Goal: Task Accomplishment & Management: Manage account settings

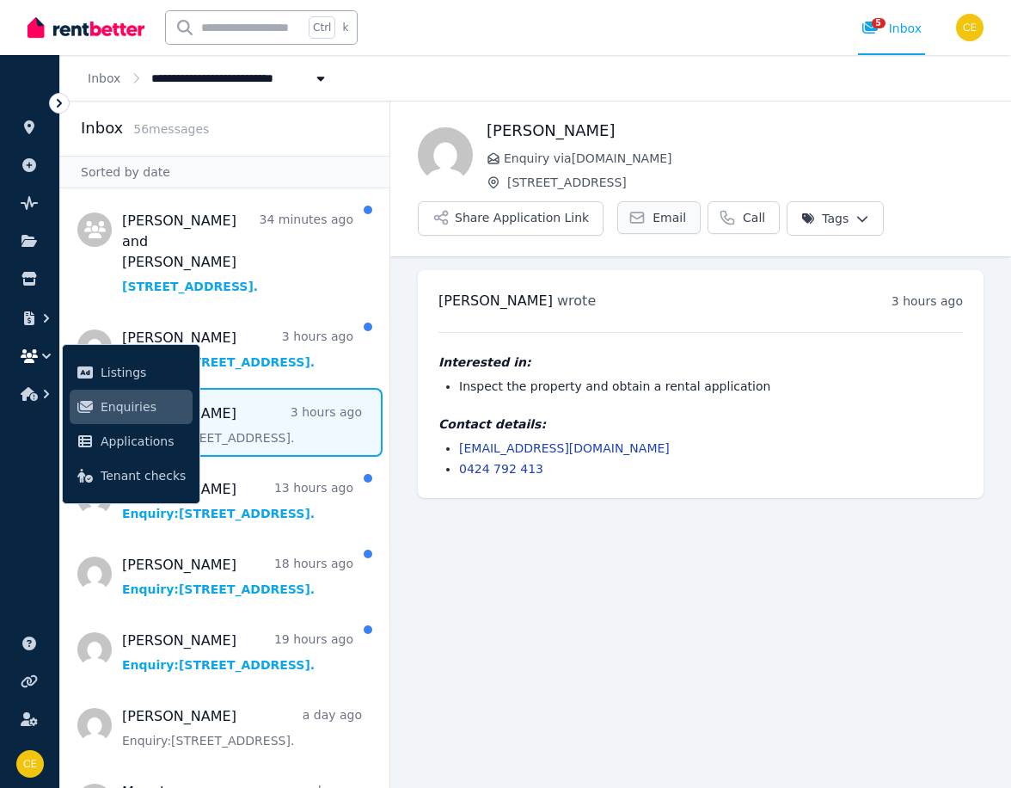
click at [640, 209] on link "Email" at bounding box center [659, 217] width 83 height 33
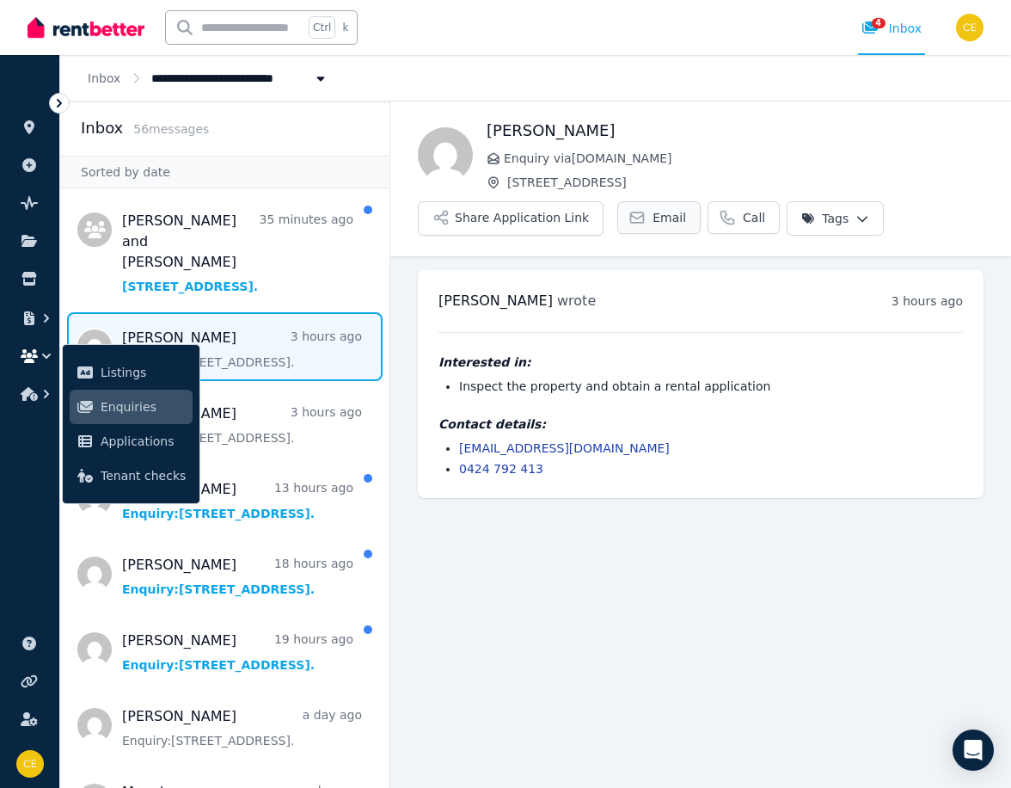
click at [631, 214] on icon at bounding box center [637, 217] width 13 height 10
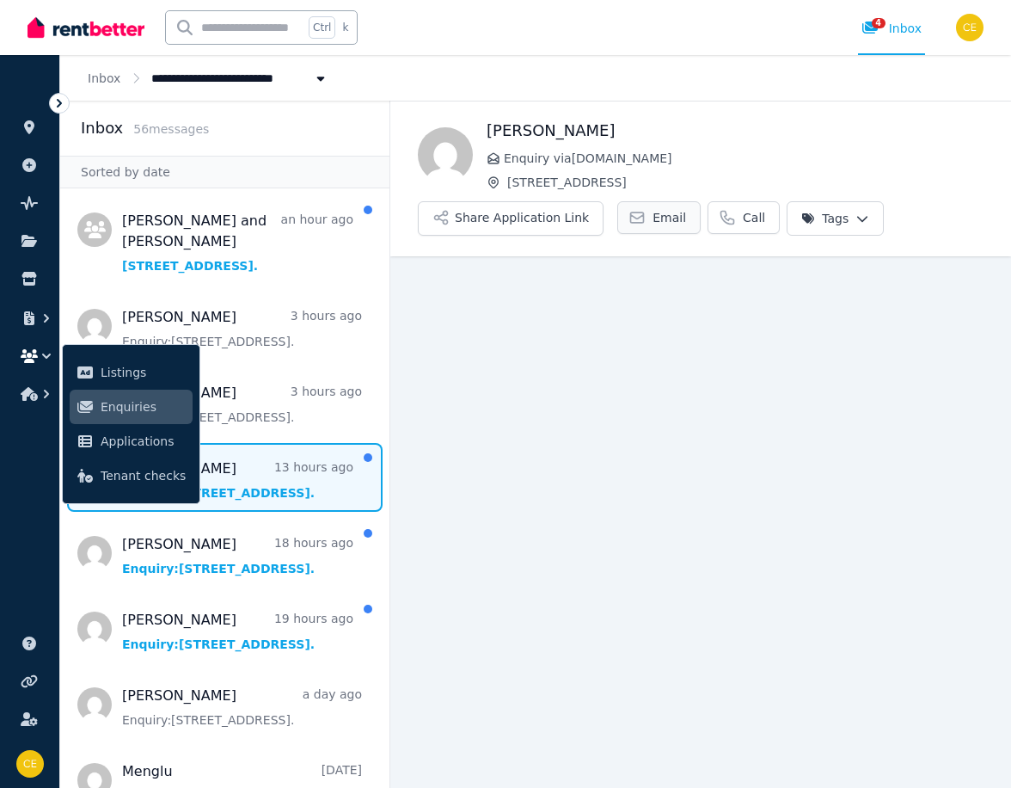
click at [640, 218] on link "Email" at bounding box center [659, 217] width 83 height 33
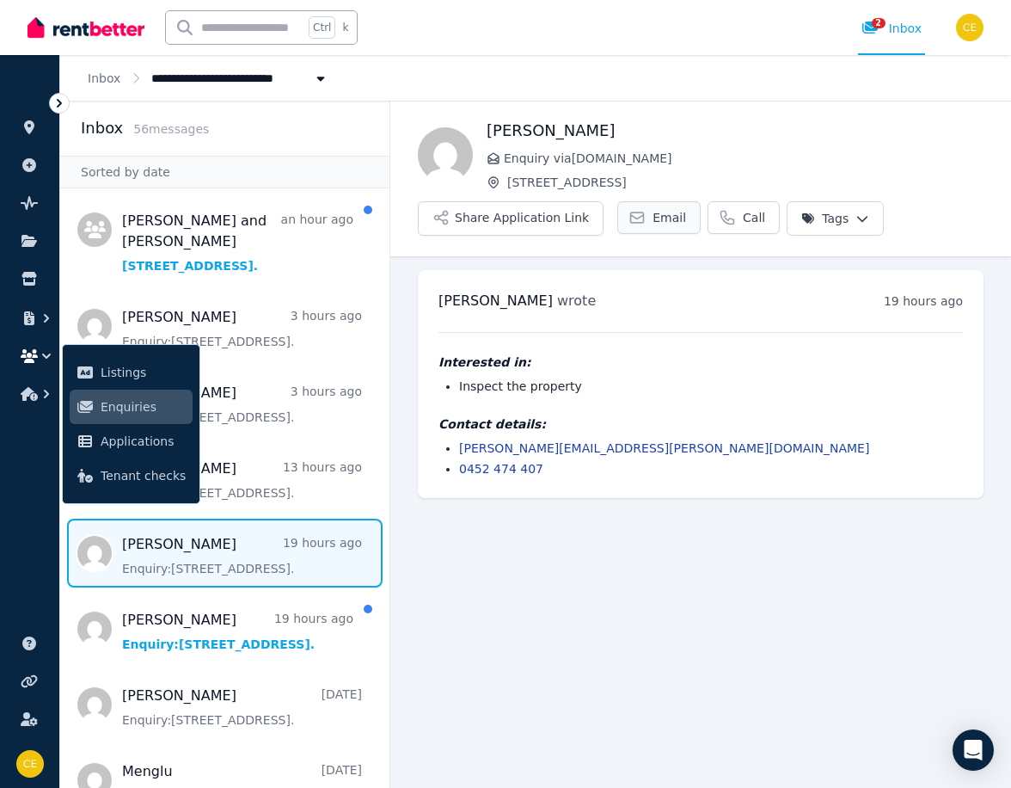
click at [653, 215] on span "Email" at bounding box center [670, 217] width 34 height 17
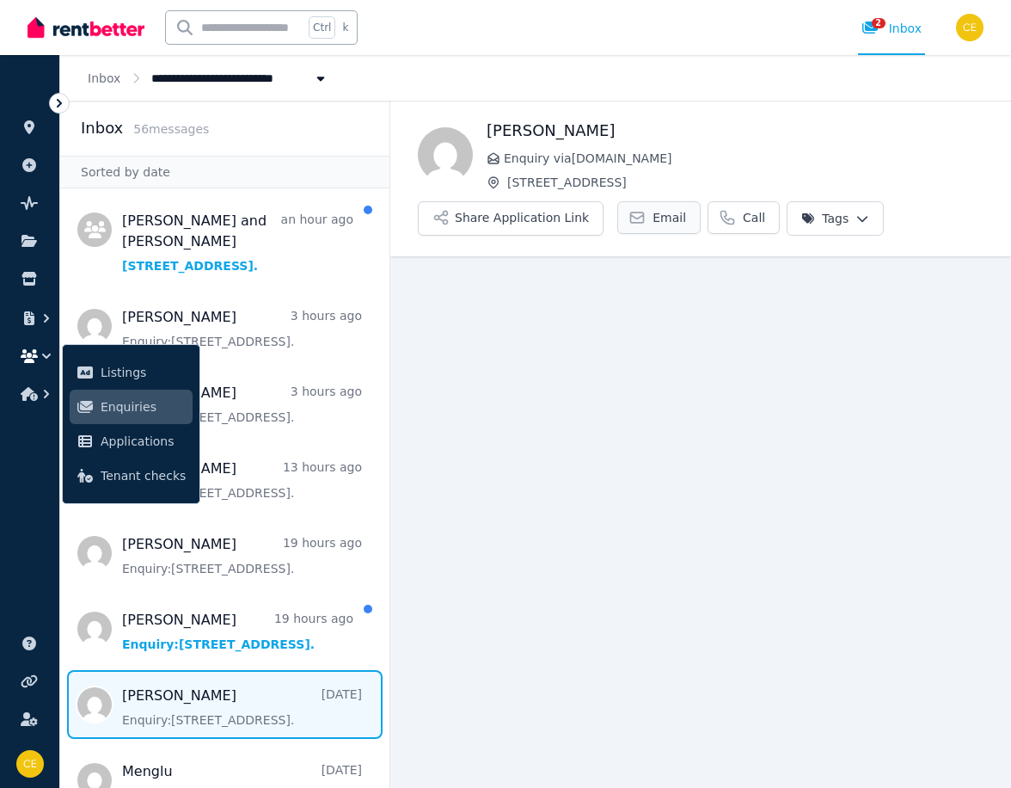
drag, startPoint x: 0, startPoint y: 0, endPoint x: 630, endPoint y: 218, distance: 667.2
click at [630, 218] on icon at bounding box center [637, 217] width 17 height 17
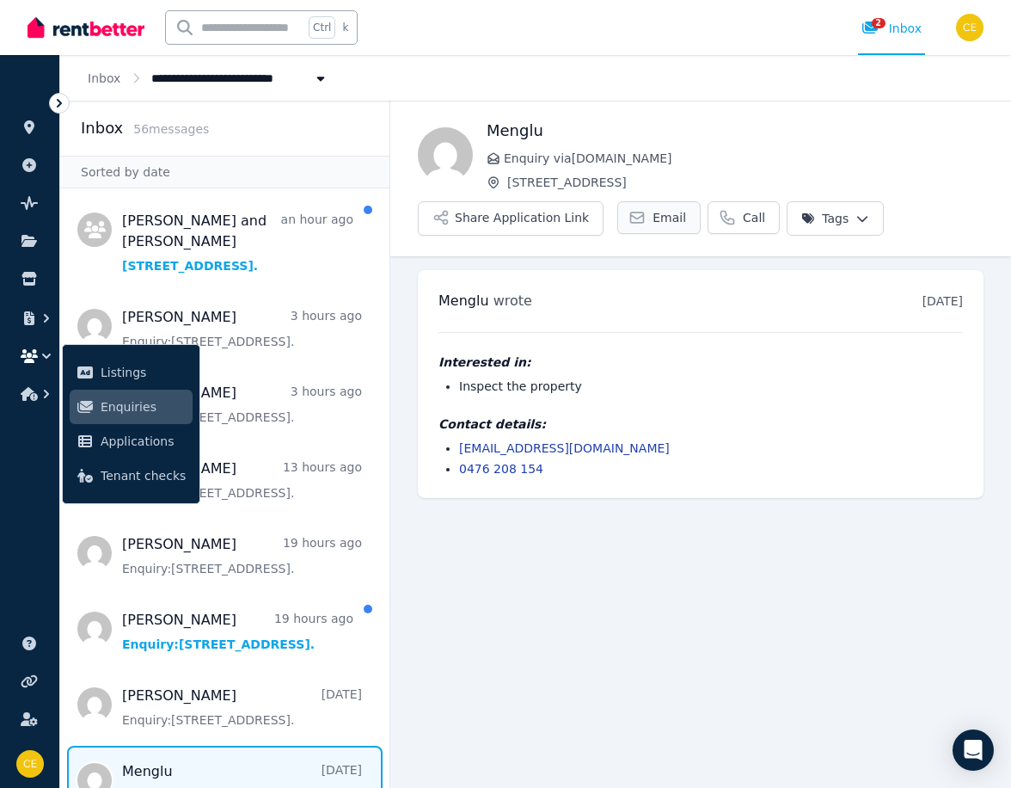
click at [653, 214] on span "Email" at bounding box center [670, 217] width 34 height 17
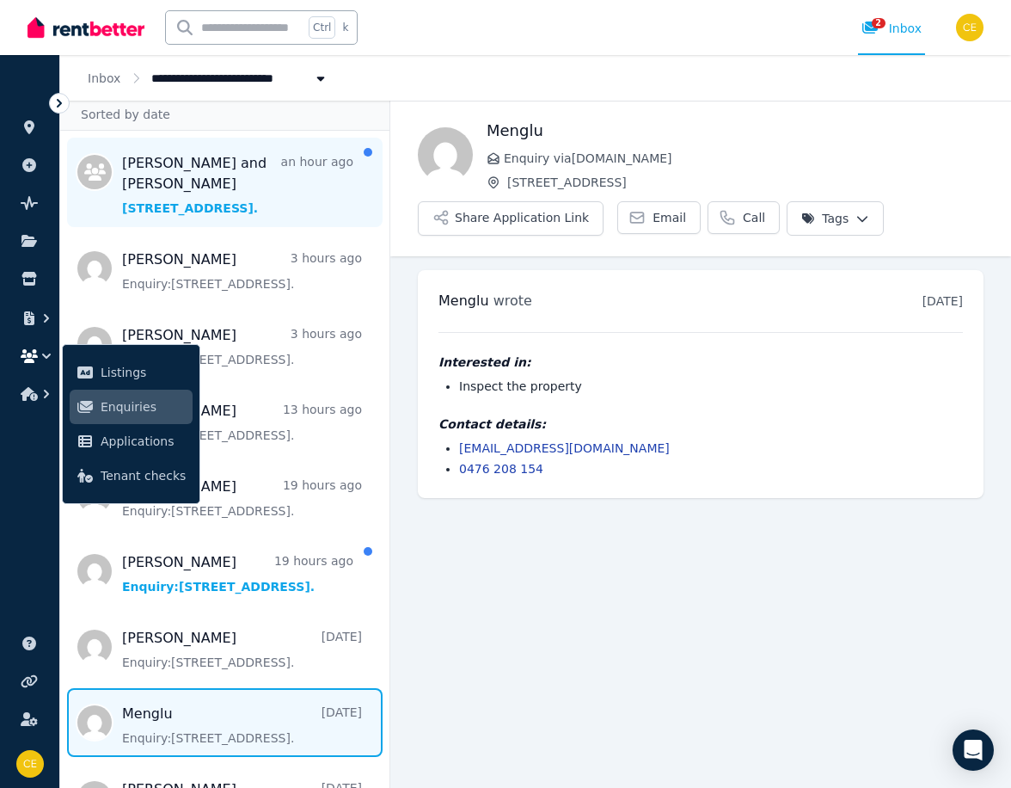
scroll to position [86, 0]
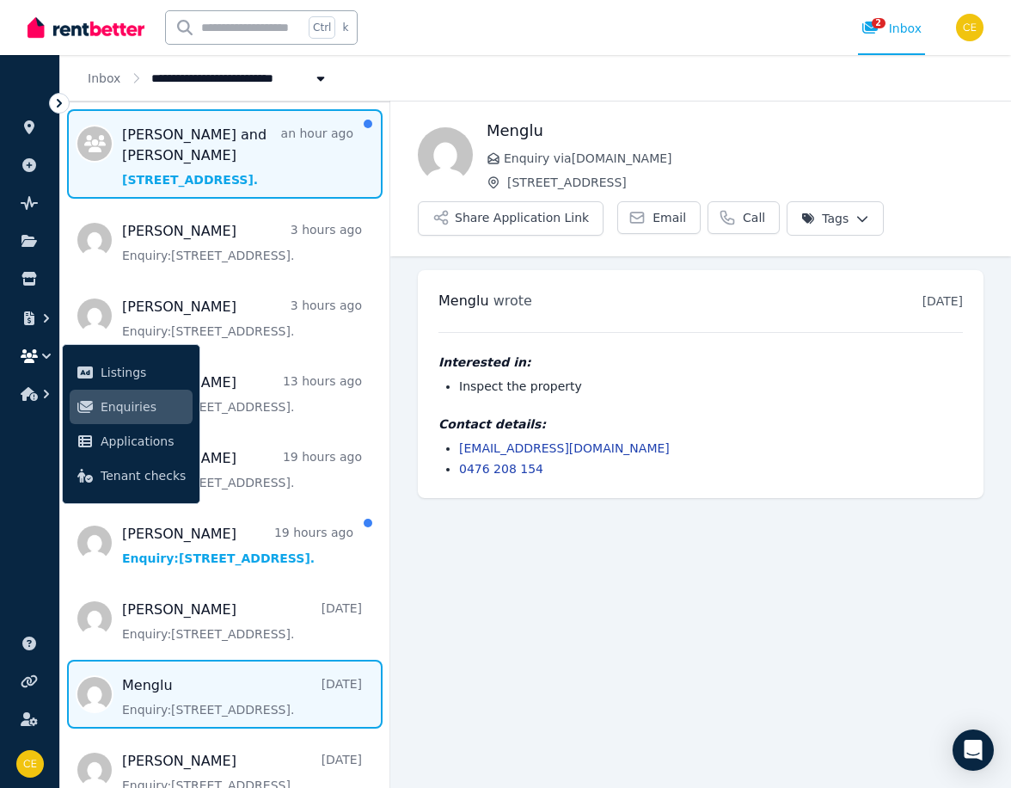
click at [271, 136] on span "Message list" at bounding box center [224, 153] width 329 height 89
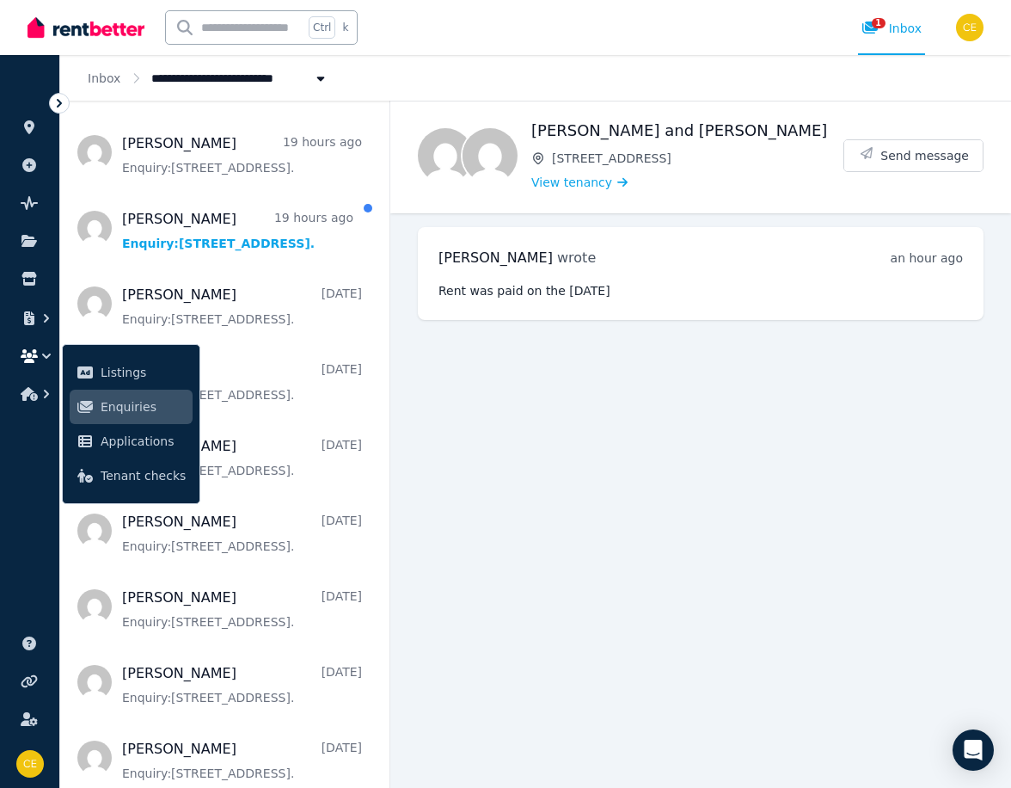
scroll to position [430, 0]
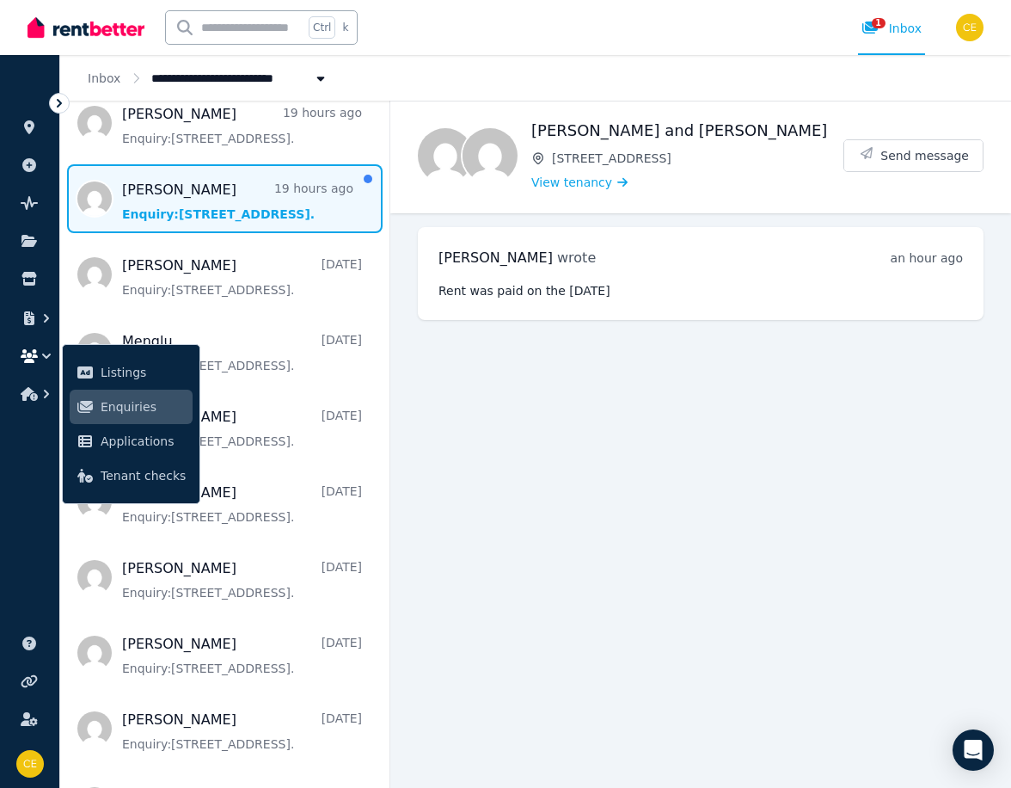
click at [247, 200] on span "Message list" at bounding box center [224, 198] width 329 height 69
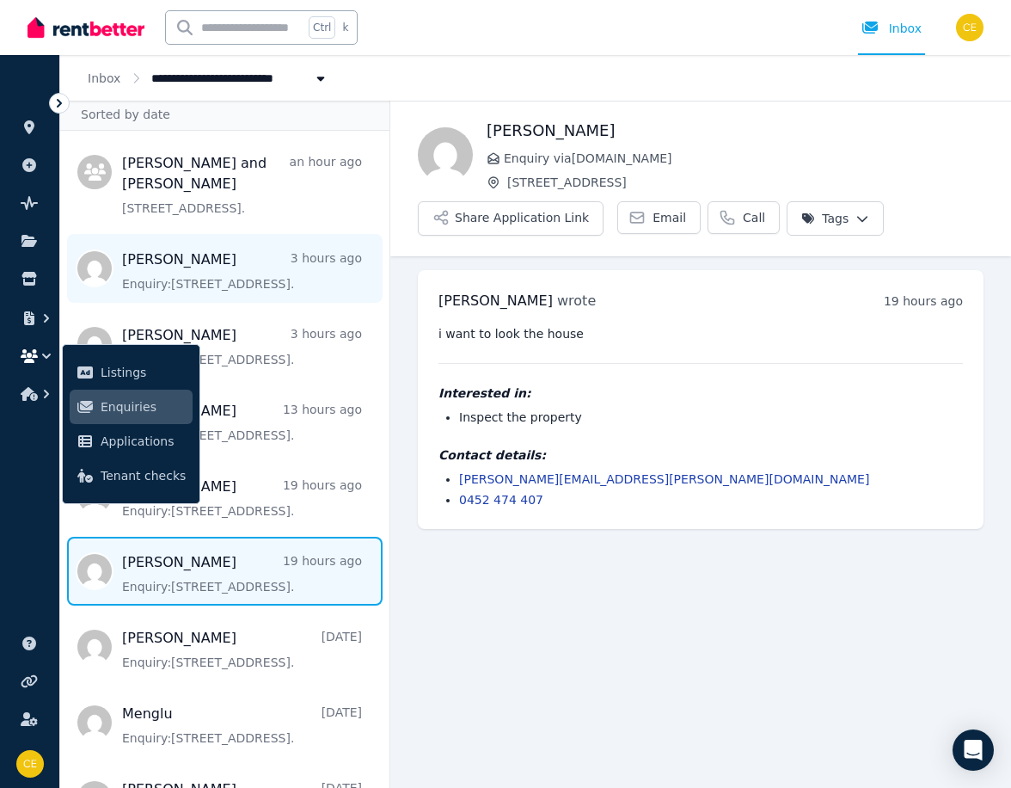
scroll to position [86, 0]
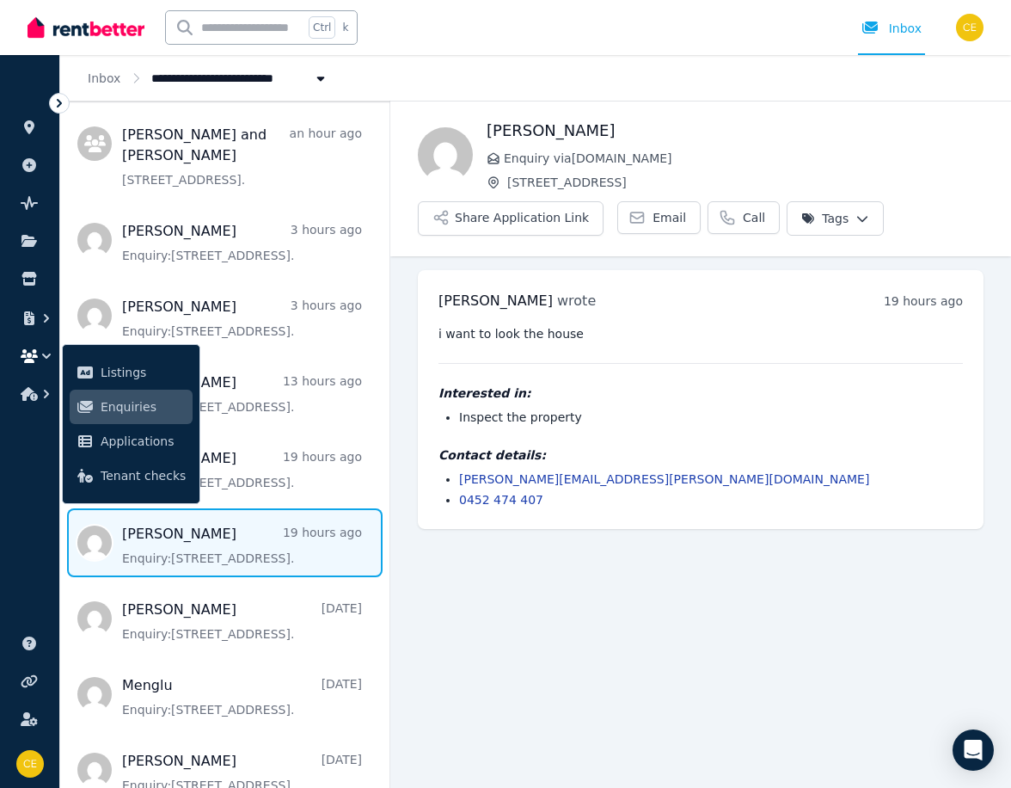
click at [15, 465] on ul "ORGANISE Properties Add property Pulse BETA Documents Marketplace Listings Enqu…" at bounding box center [29, 430] width 59 height 716
click at [82, 440] on icon at bounding box center [85, 441] width 14 height 12
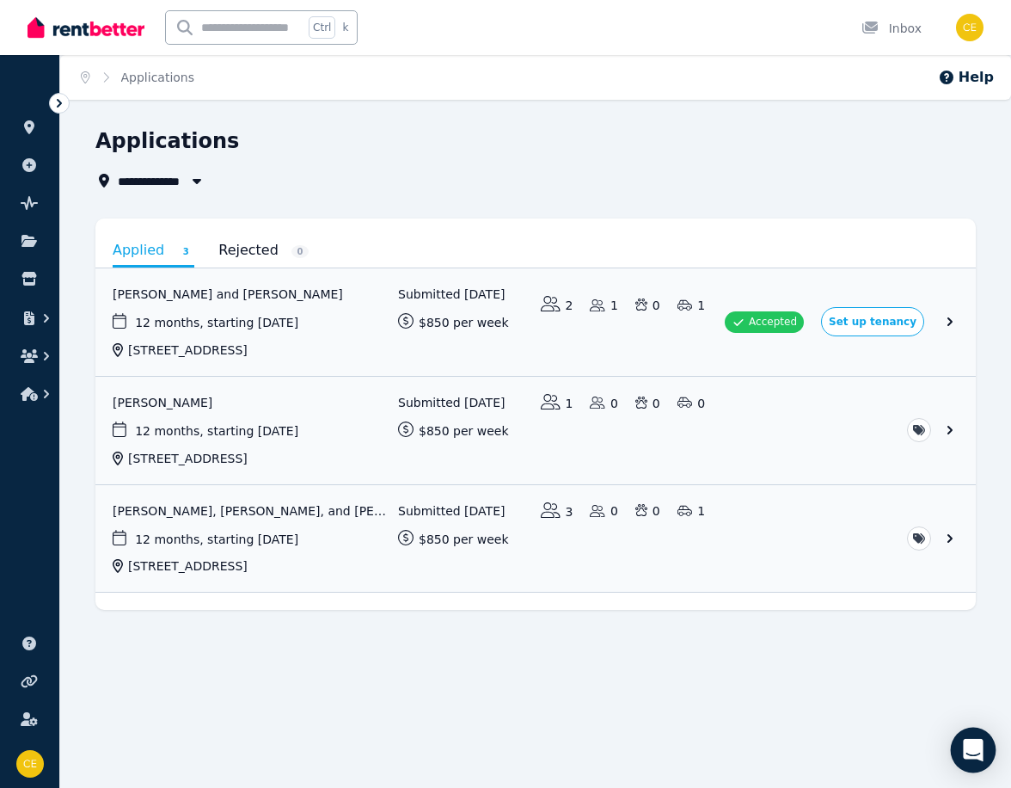
click at [975, 754] on icon "Open Intercom Messenger" at bounding box center [973, 750] width 22 height 22
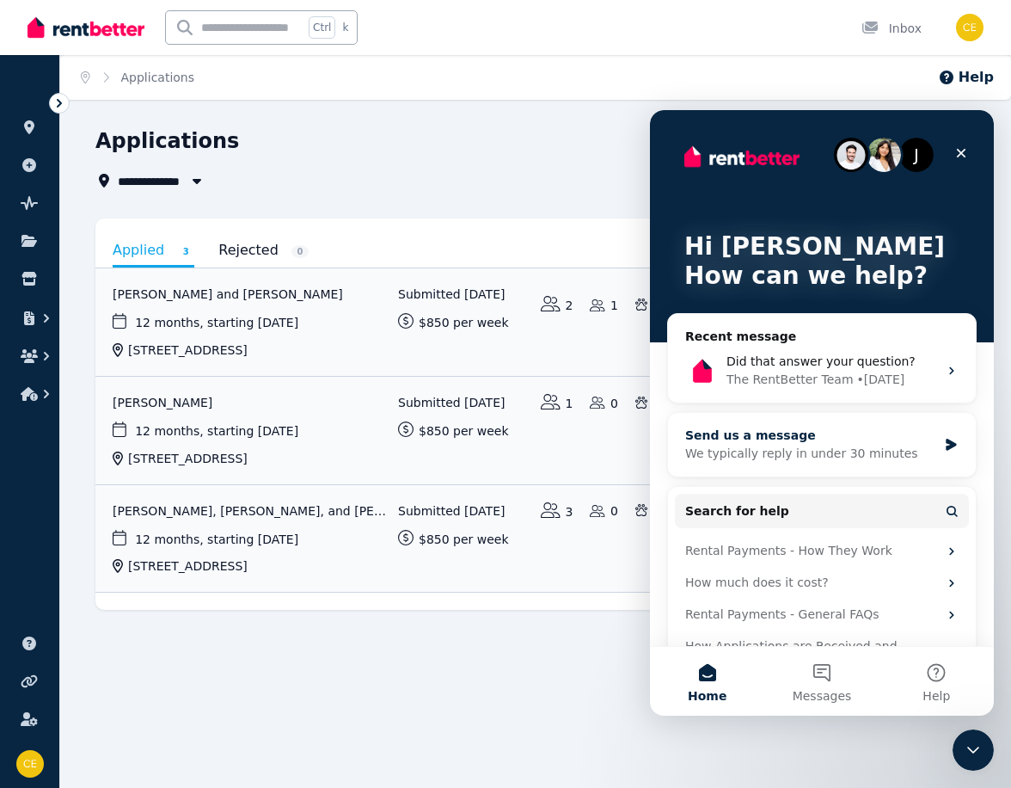
click at [775, 454] on div "We typically reply in under 30 minutes" at bounding box center [811, 454] width 252 height 18
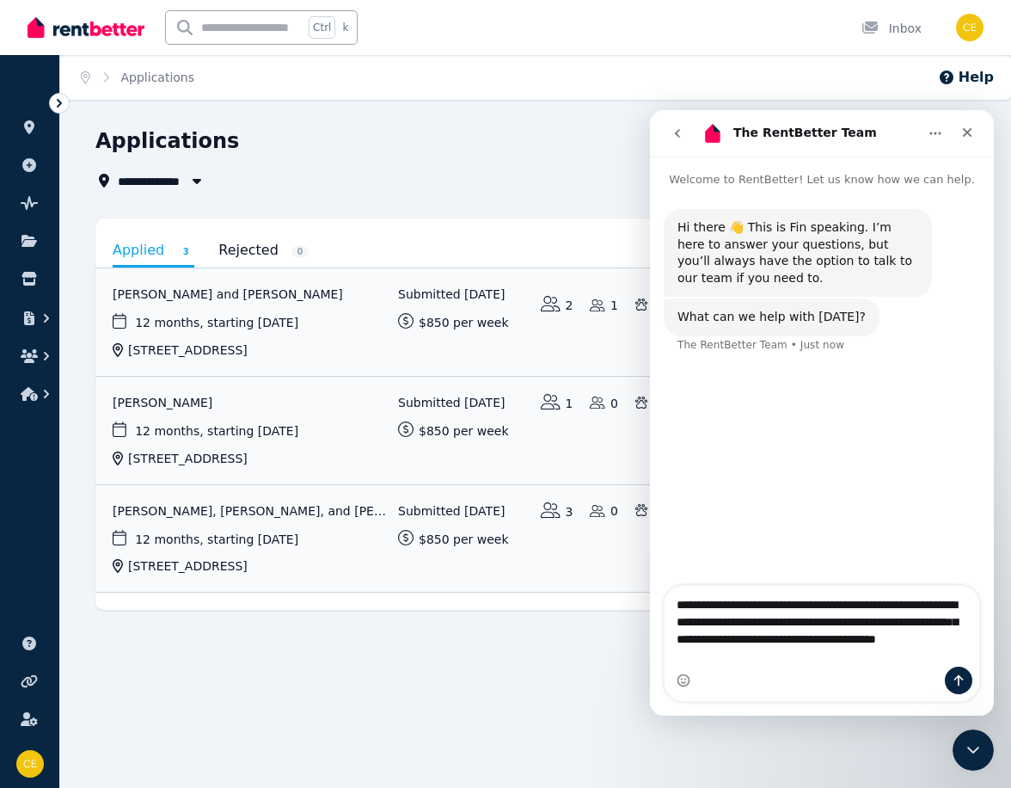
type textarea "**********"
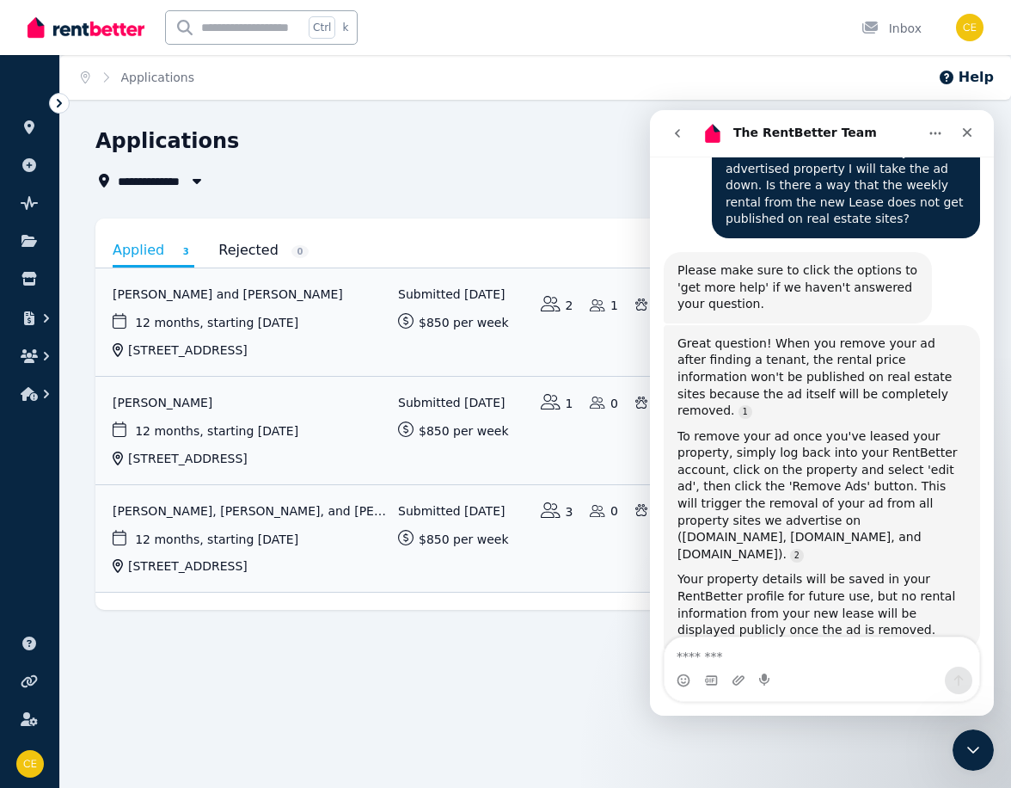
scroll to position [270, 0]
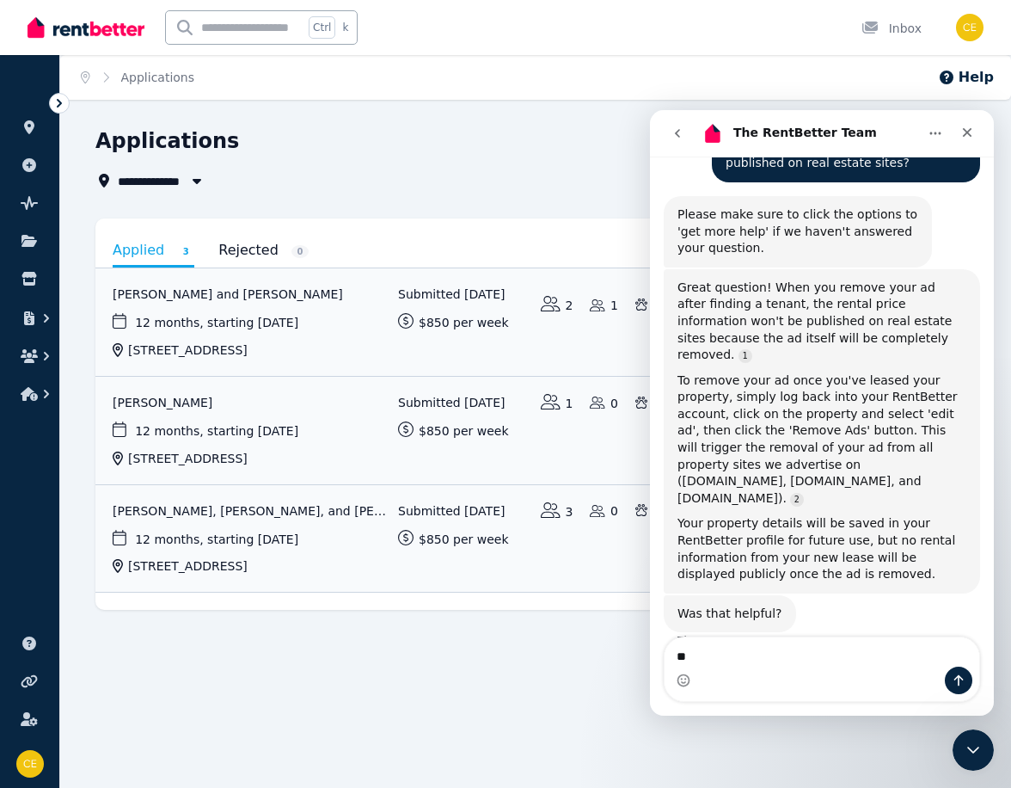
type textarea "***"
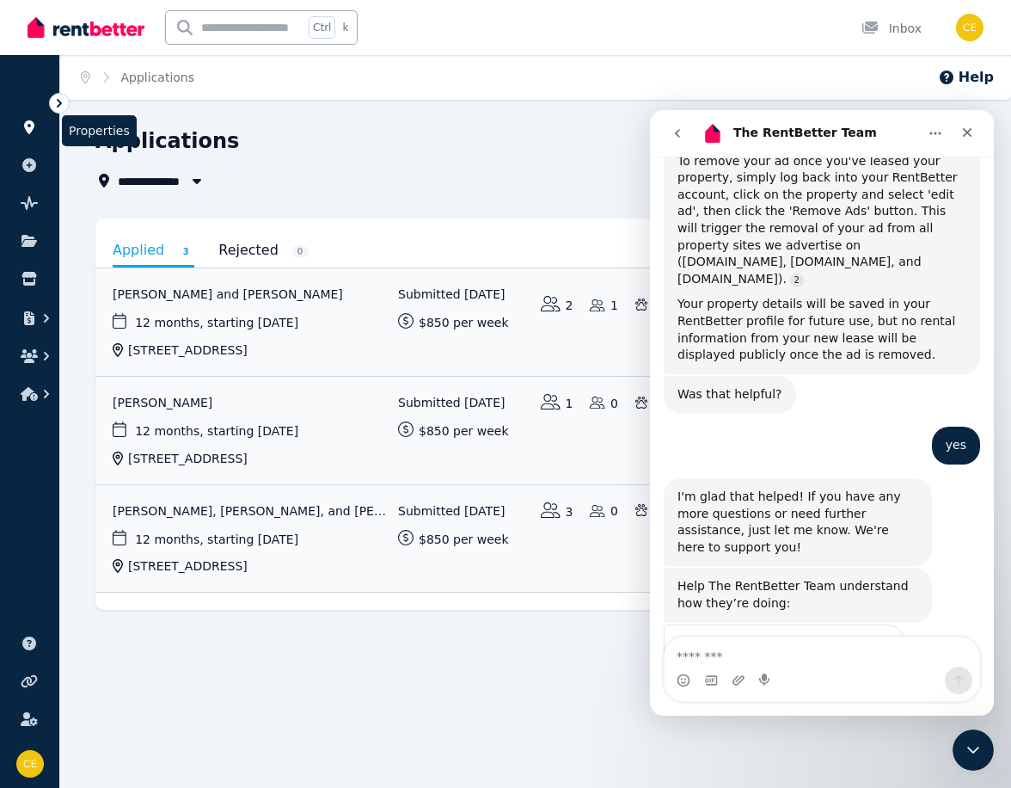
scroll to position [549, 0]
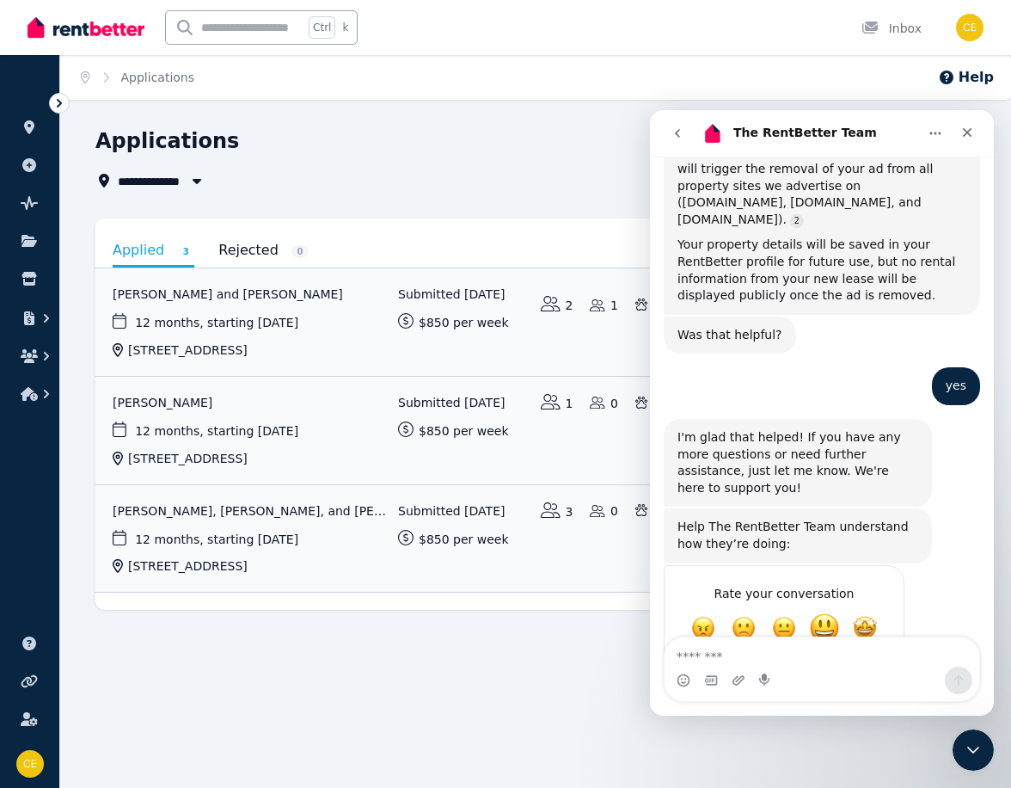
click at [827, 612] on span "Great" at bounding box center [824, 627] width 31 height 31
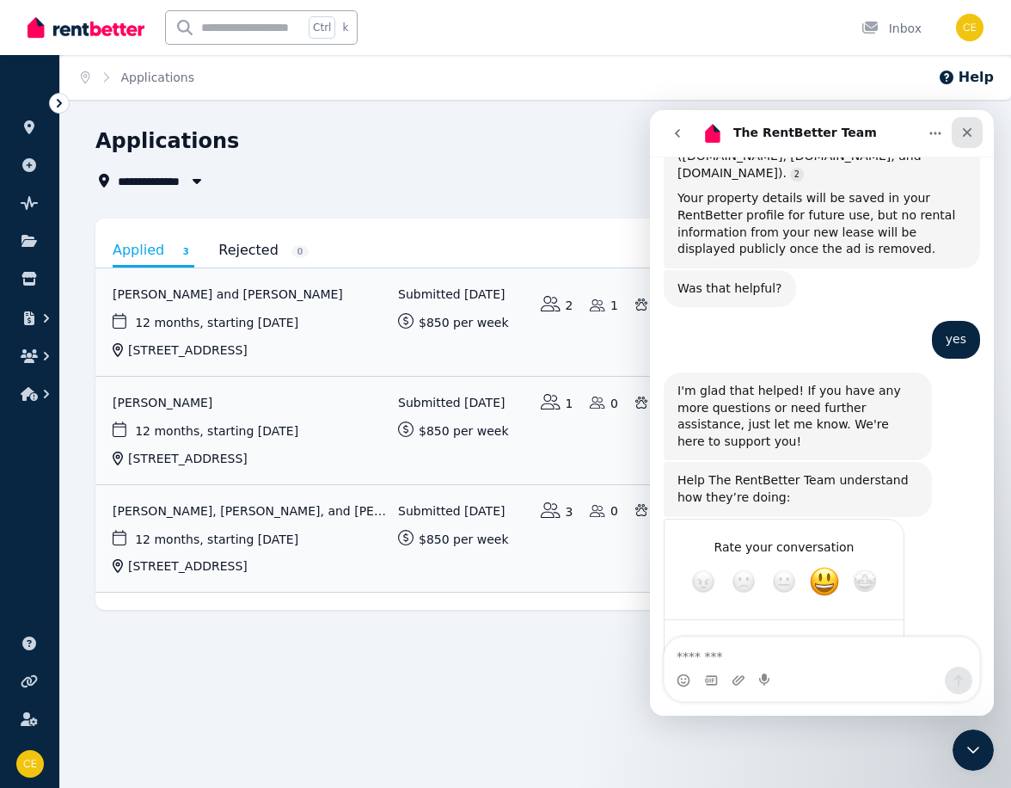
click at [966, 131] on icon "Close" at bounding box center [967, 132] width 9 height 9
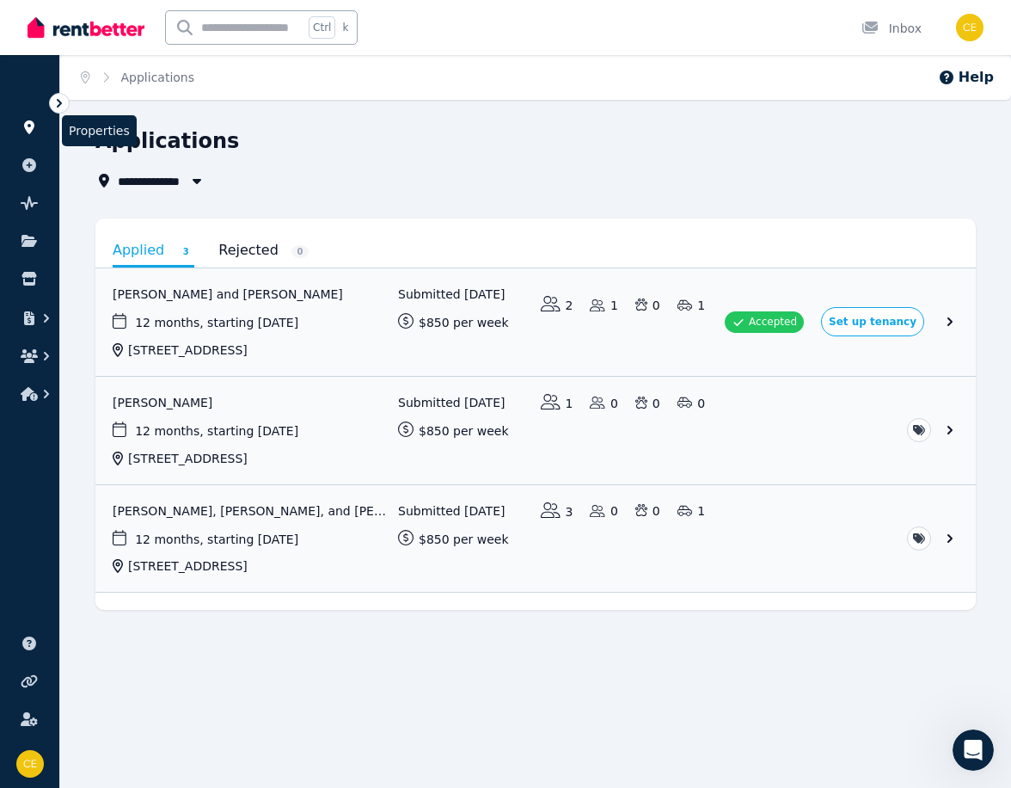
click at [28, 123] on icon at bounding box center [29, 127] width 10 height 14
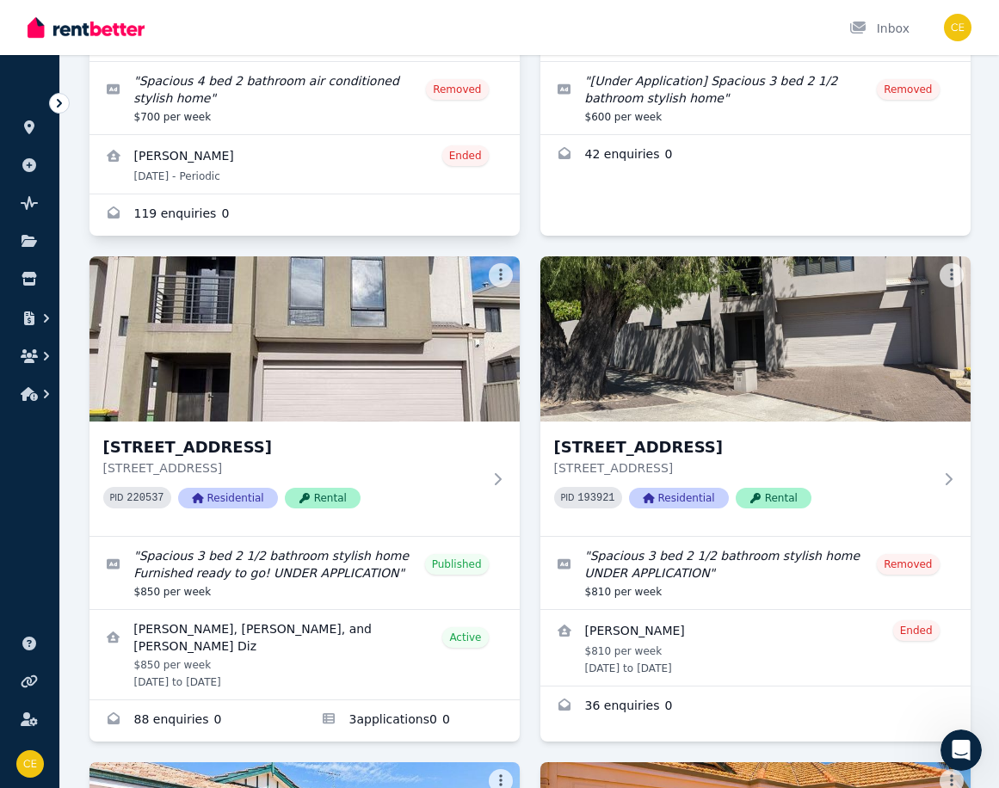
scroll to position [430, 0]
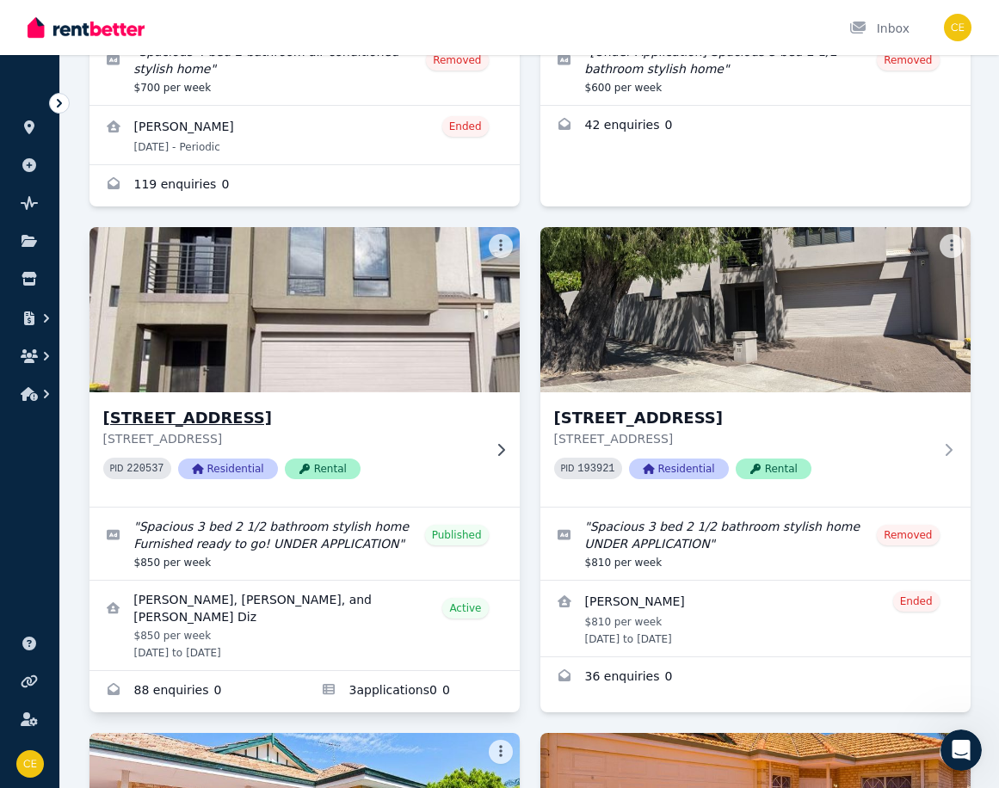
click at [188, 417] on h3 "[STREET_ADDRESS]" at bounding box center [292, 418] width 378 height 24
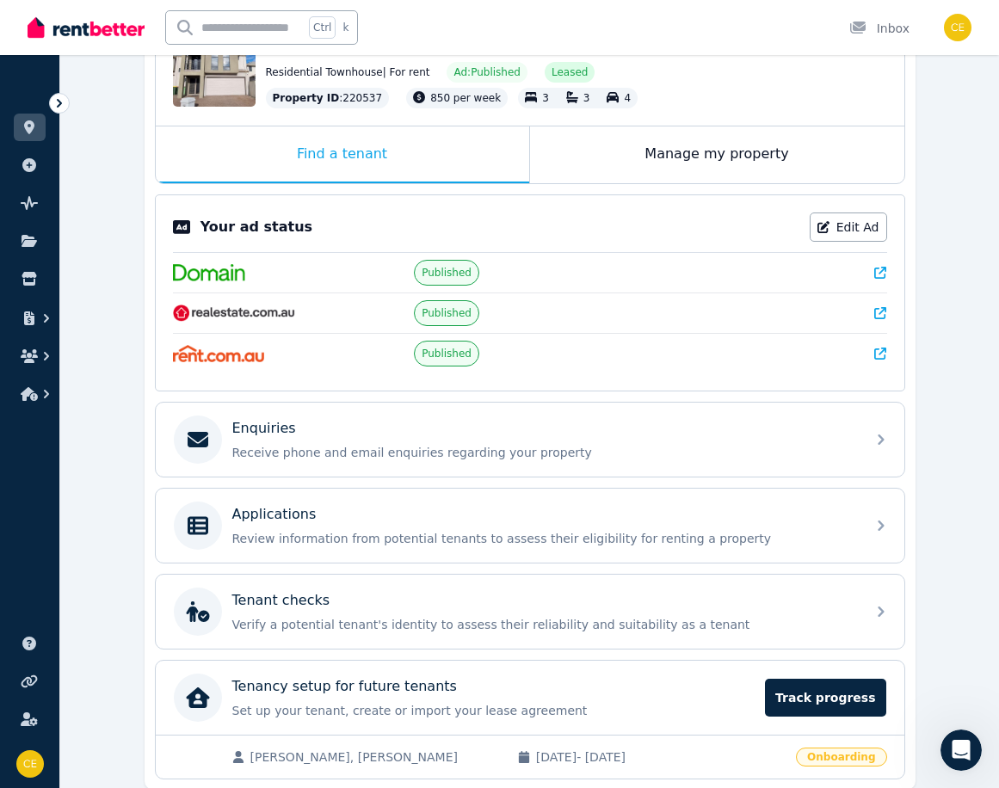
scroll to position [258, 0]
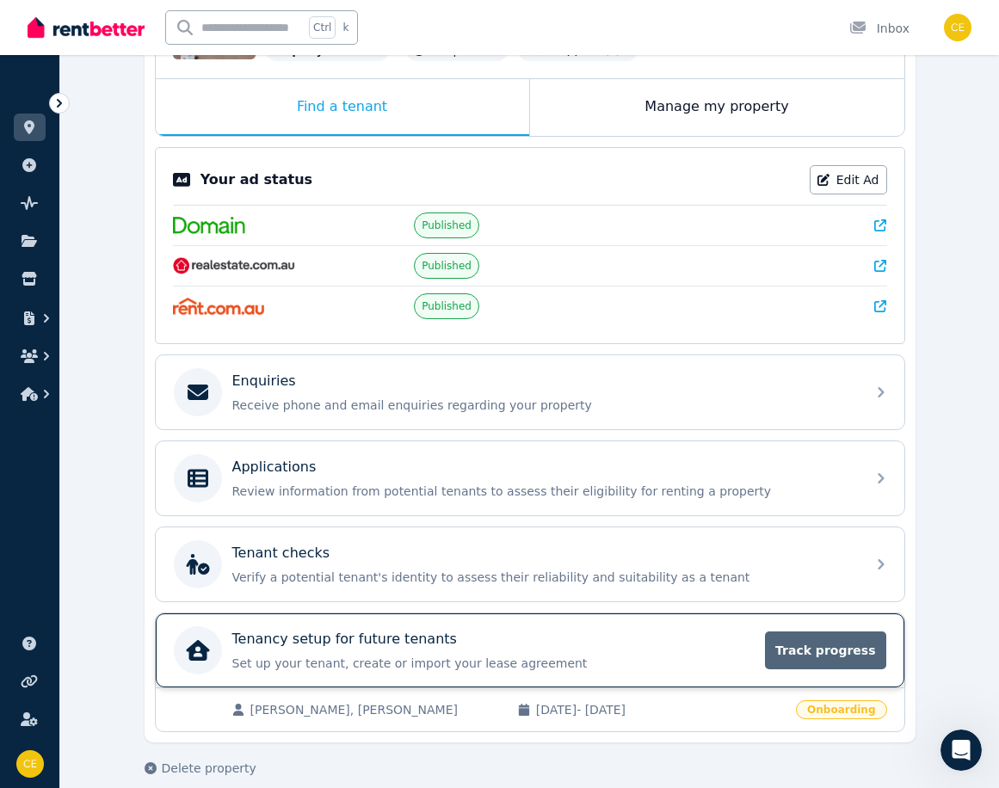
click at [832, 645] on span "Track progress" at bounding box center [825, 650] width 120 height 38
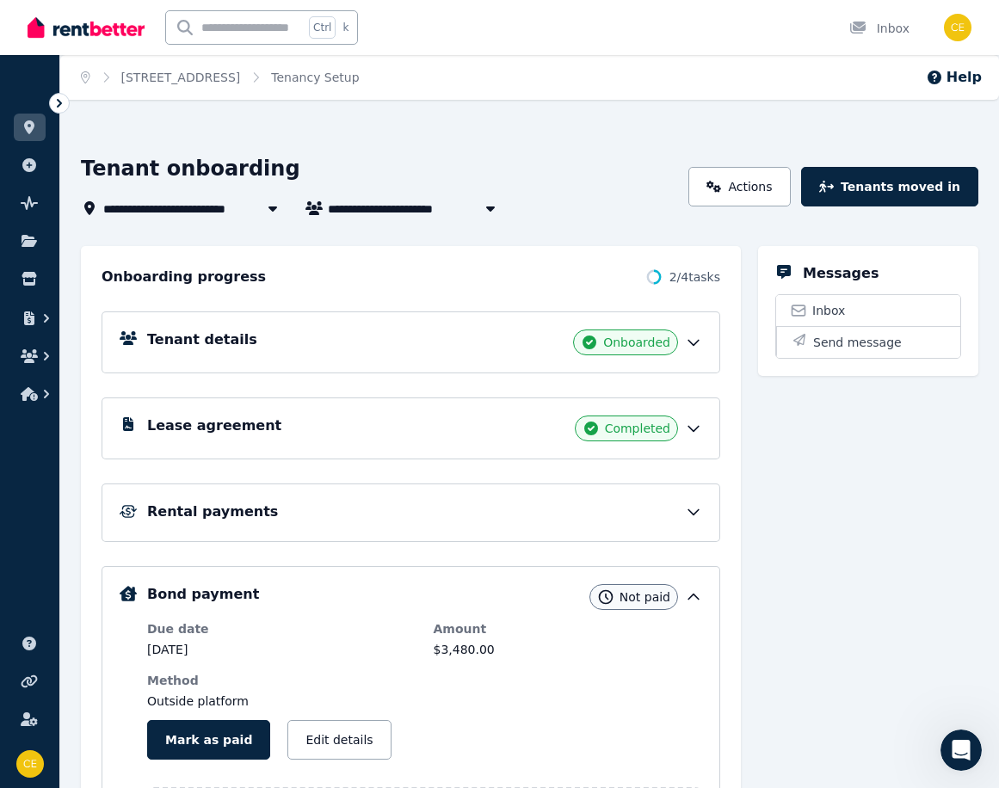
click at [692, 508] on icon at bounding box center [693, 511] width 17 height 17
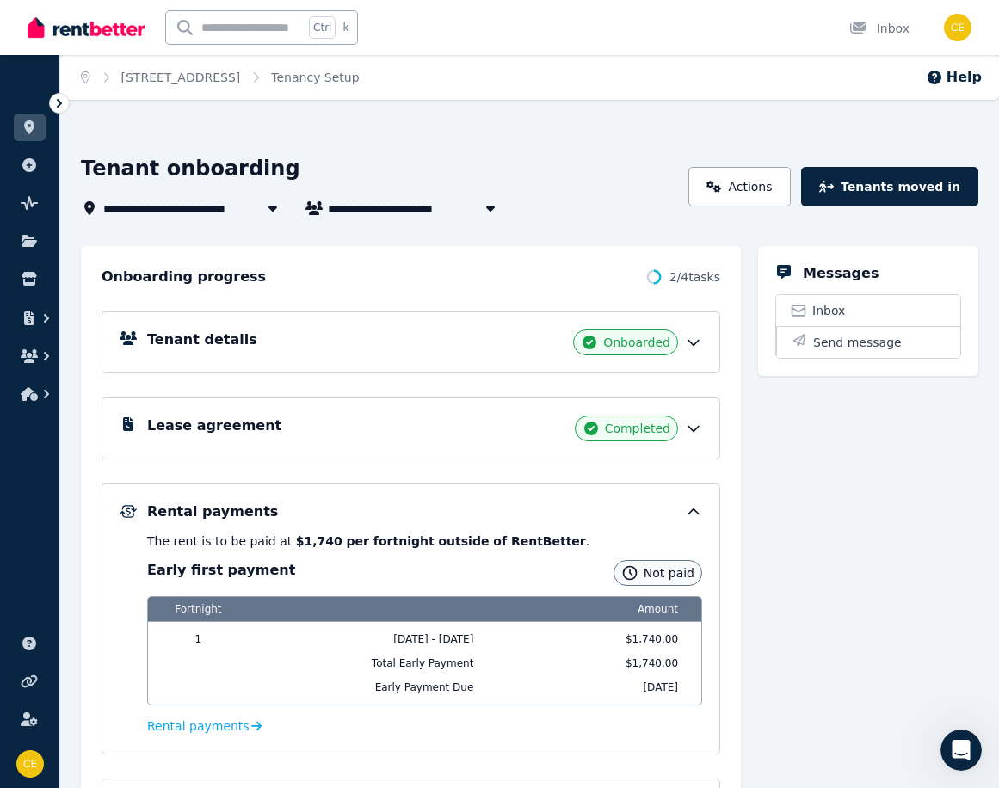
click at [675, 576] on span "Not paid" at bounding box center [668, 572] width 51 height 17
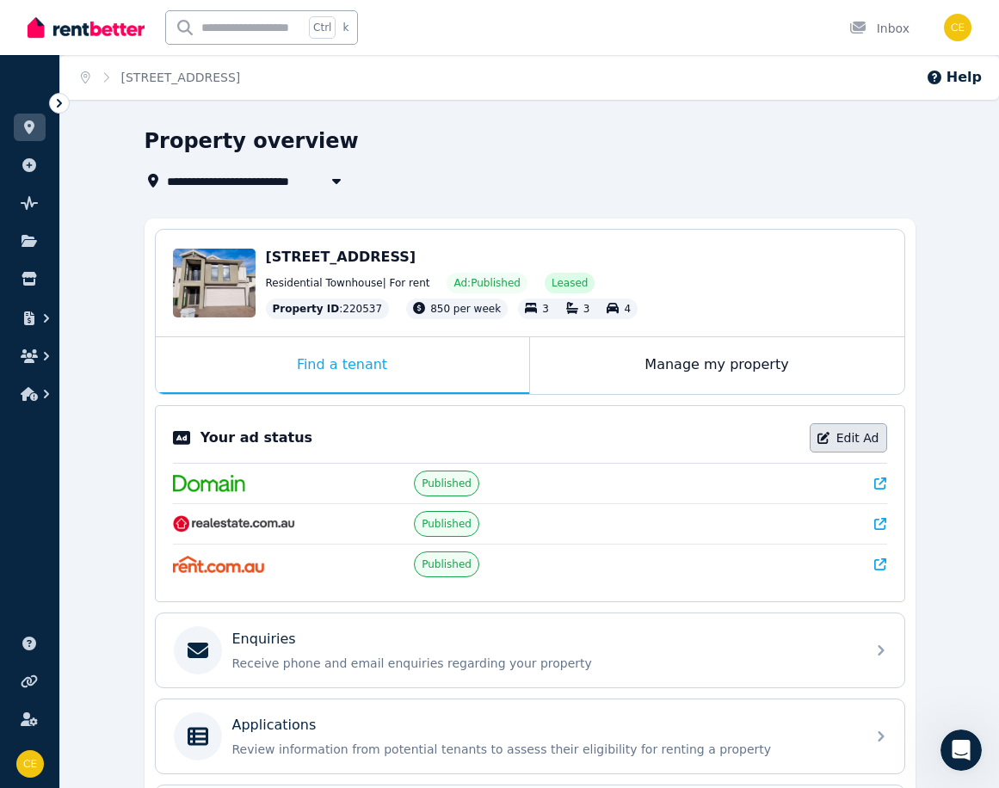
click at [839, 430] on link "Edit Ad" at bounding box center [847, 437] width 77 height 29
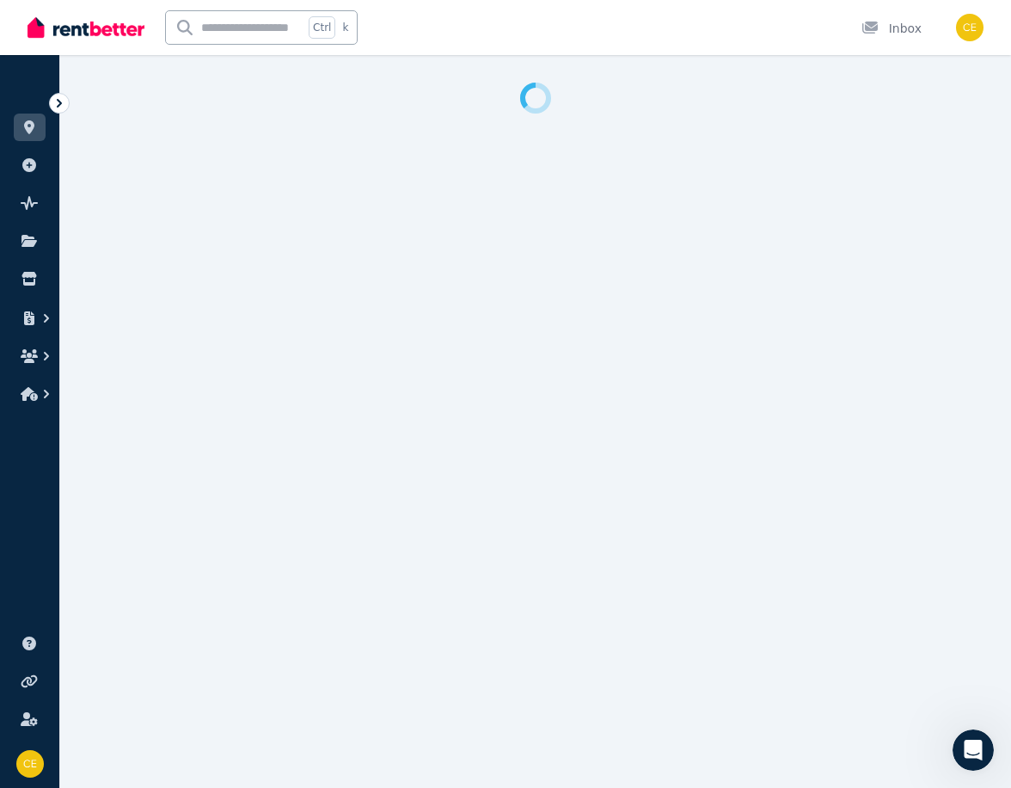
select select "**********"
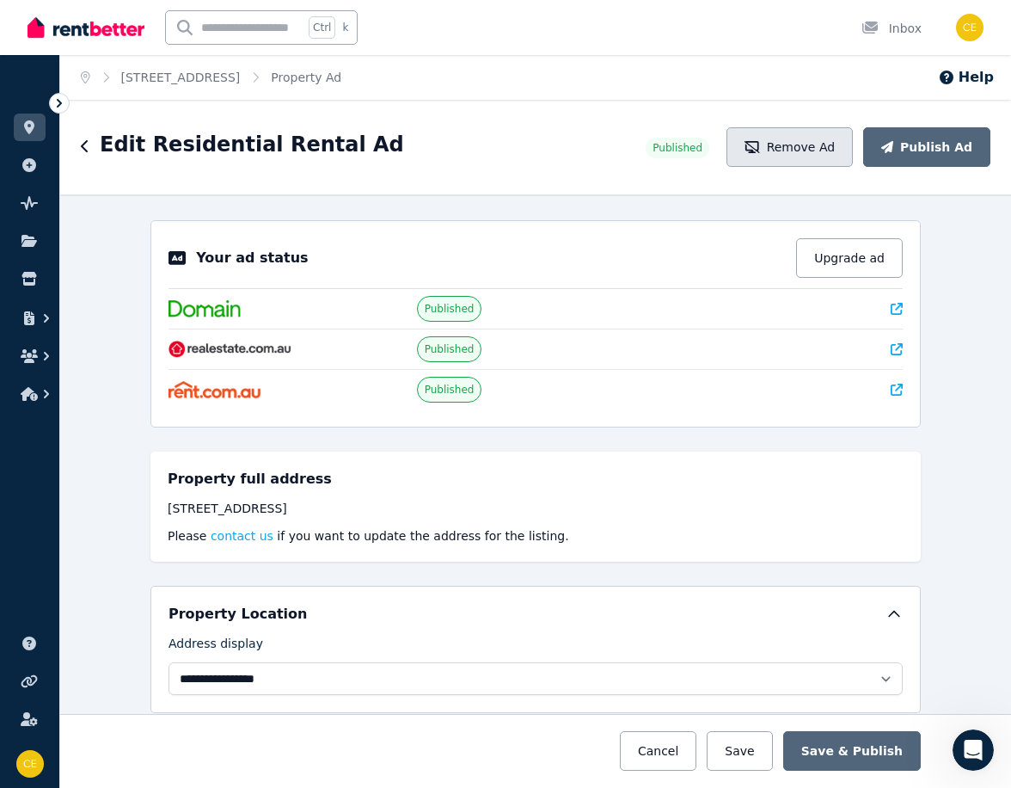
click at [793, 148] on button "Remove Ad" at bounding box center [790, 147] width 126 height 40
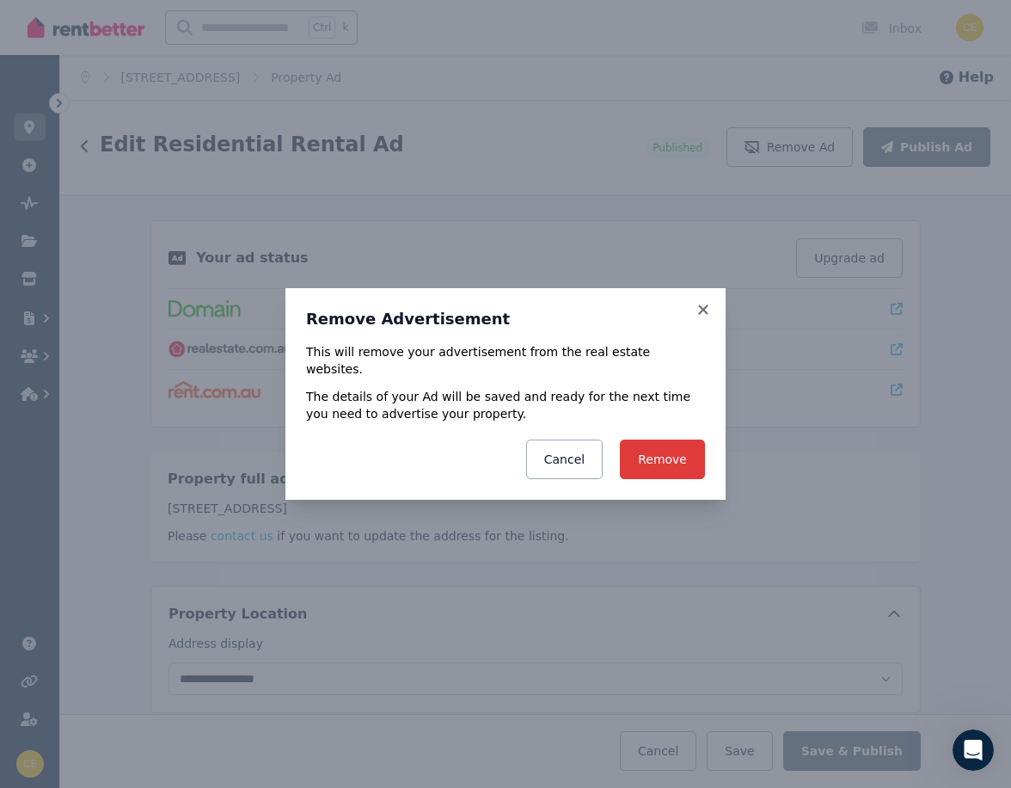
click at [667, 440] on button "Remove" at bounding box center [662, 460] width 85 height 40
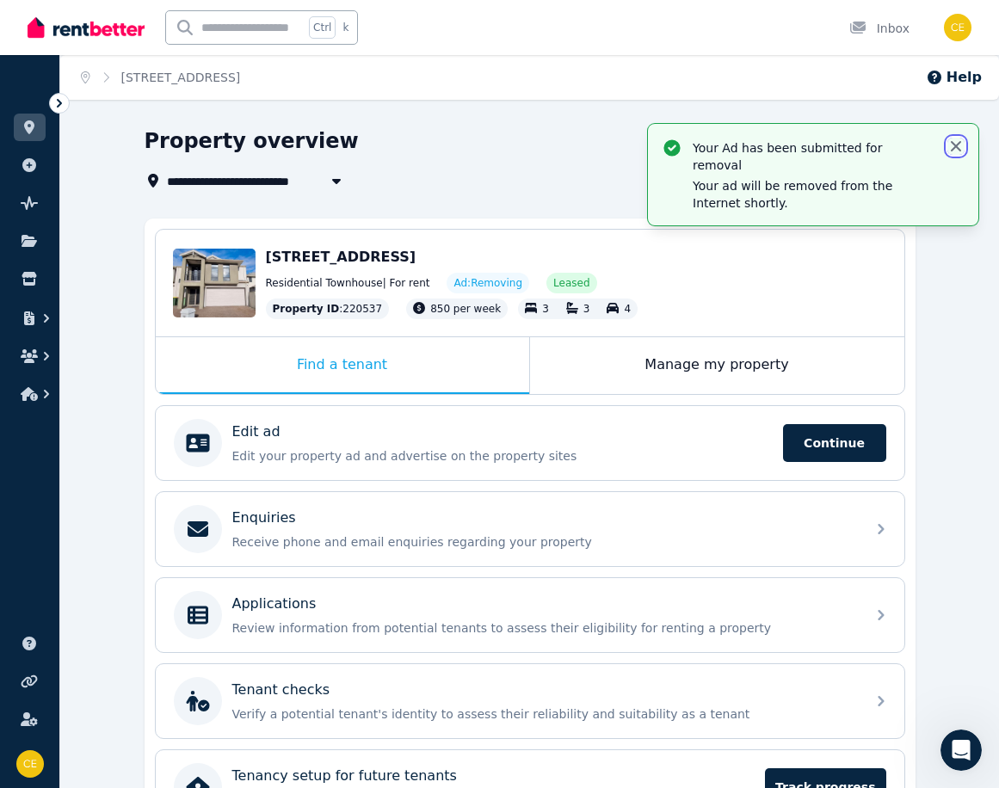
click at [955, 143] on icon "button" at bounding box center [955, 146] width 17 height 17
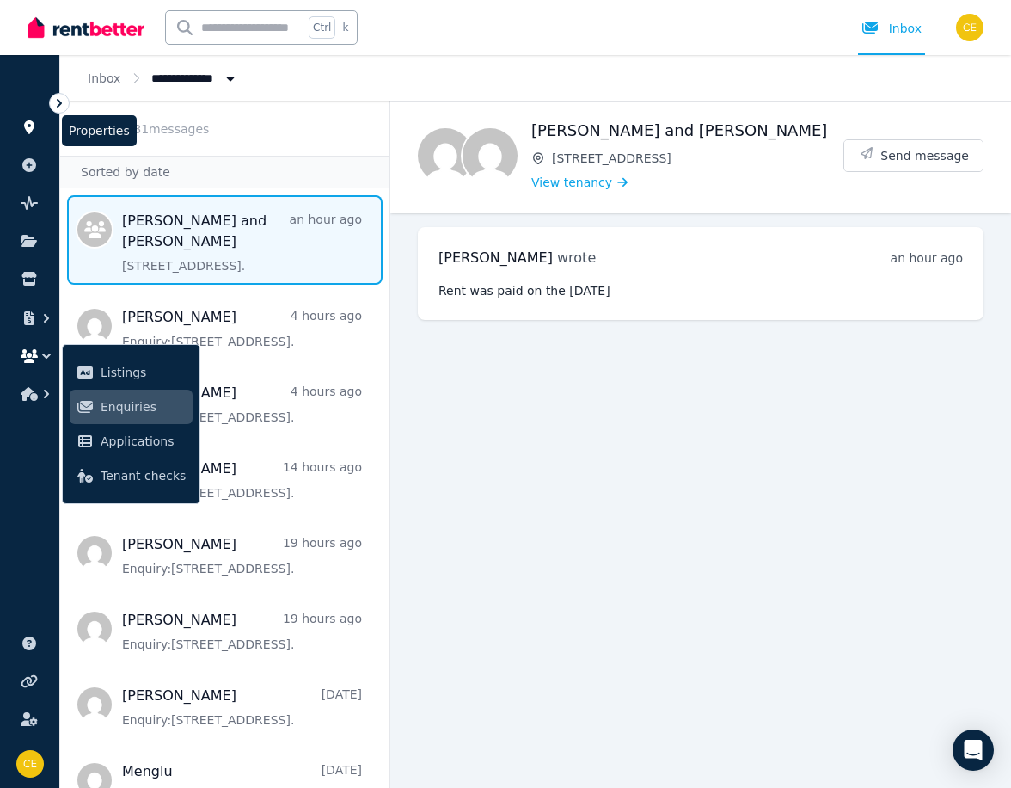
click at [27, 119] on link at bounding box center [30, 128] width 32 height 28
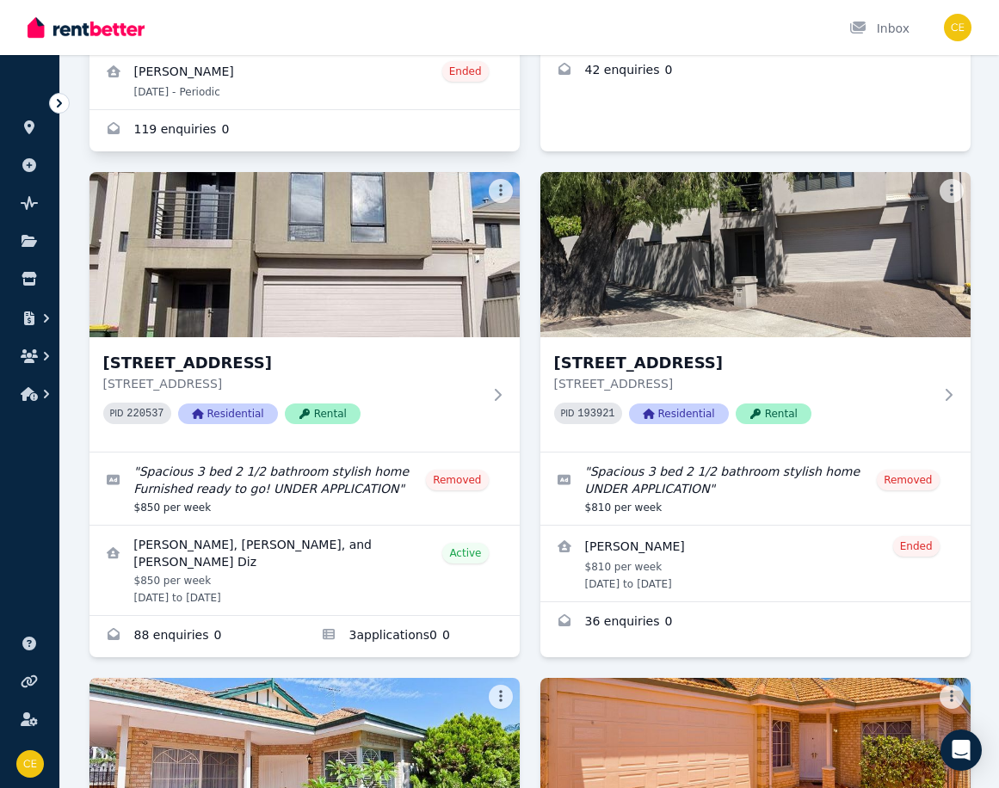
scroll to position [516, 0]
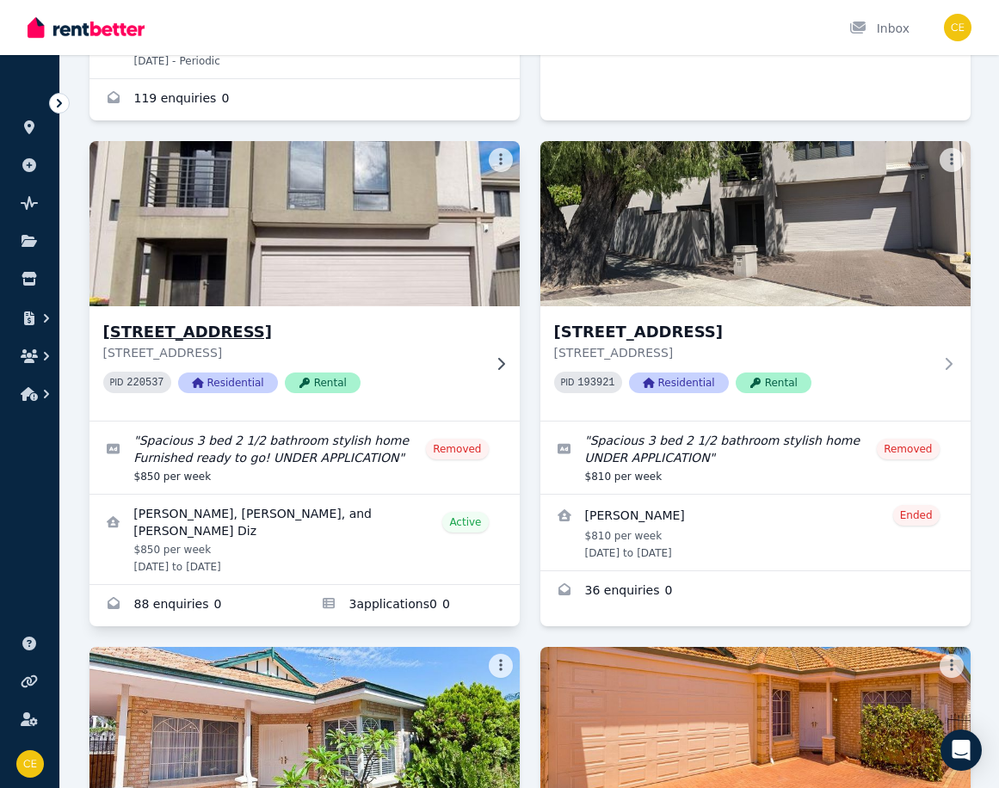
click at [237, 328] on h3 "[STREET_ADDRESS]" at bounding box center [292, 332] width 378 height 24
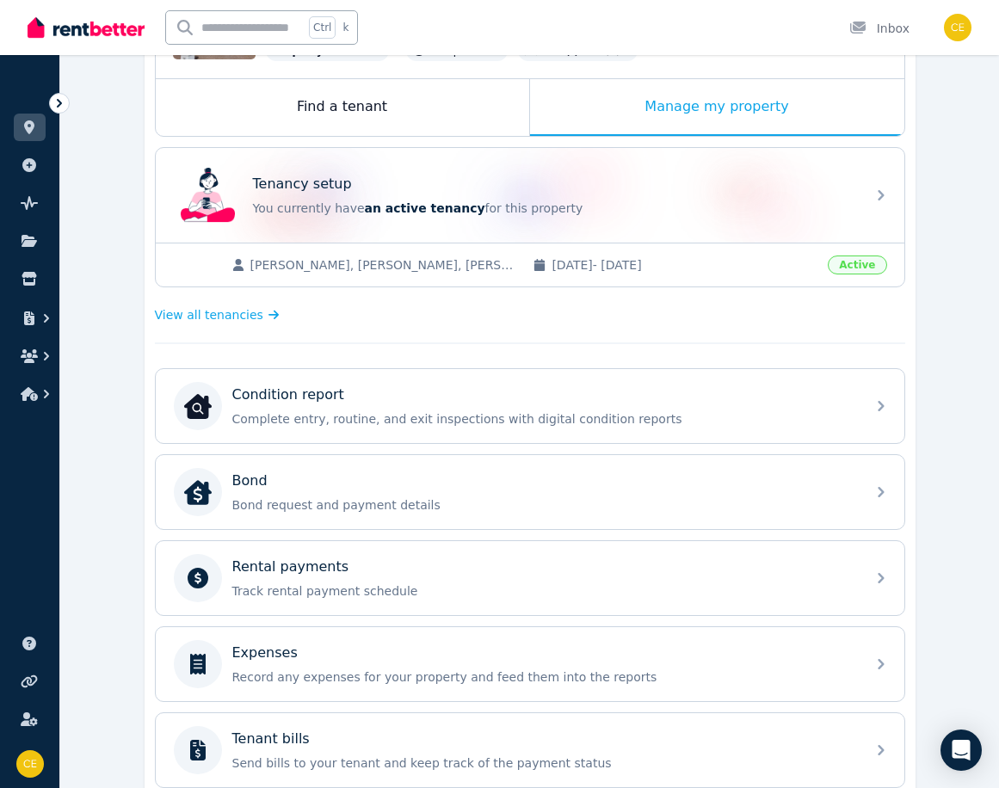
scroll to position [344, 0]
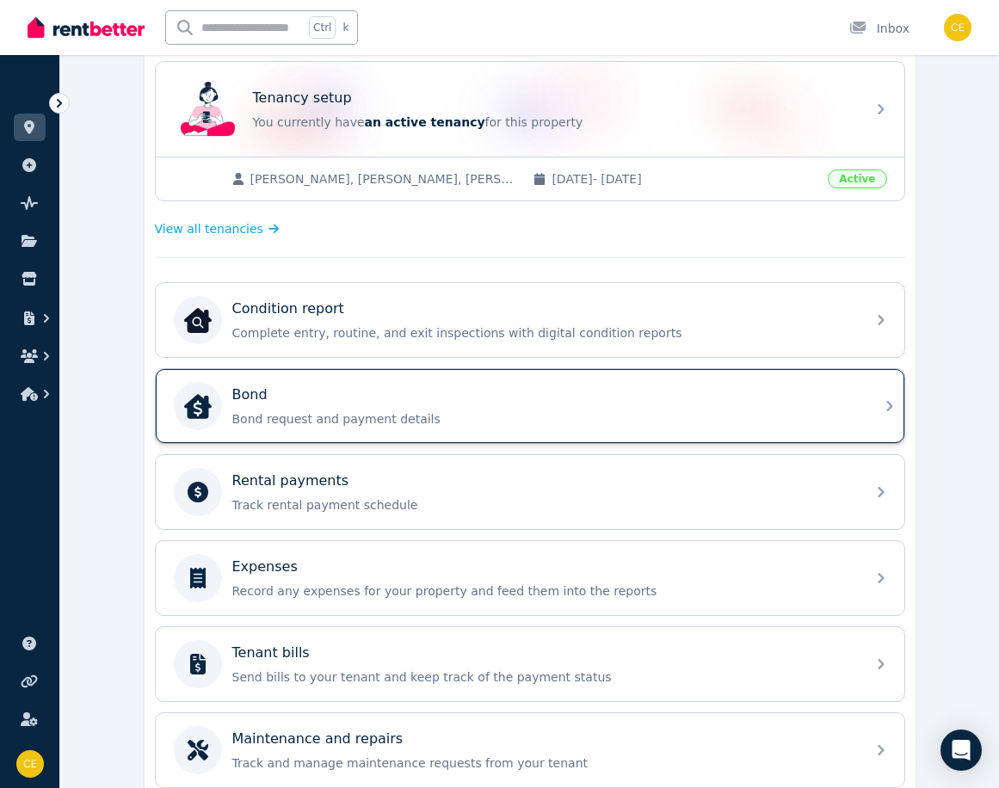
click at [293, 406] on div "Bond Bond request and payment details" at bounding box center [543, 405] width 623 height 43
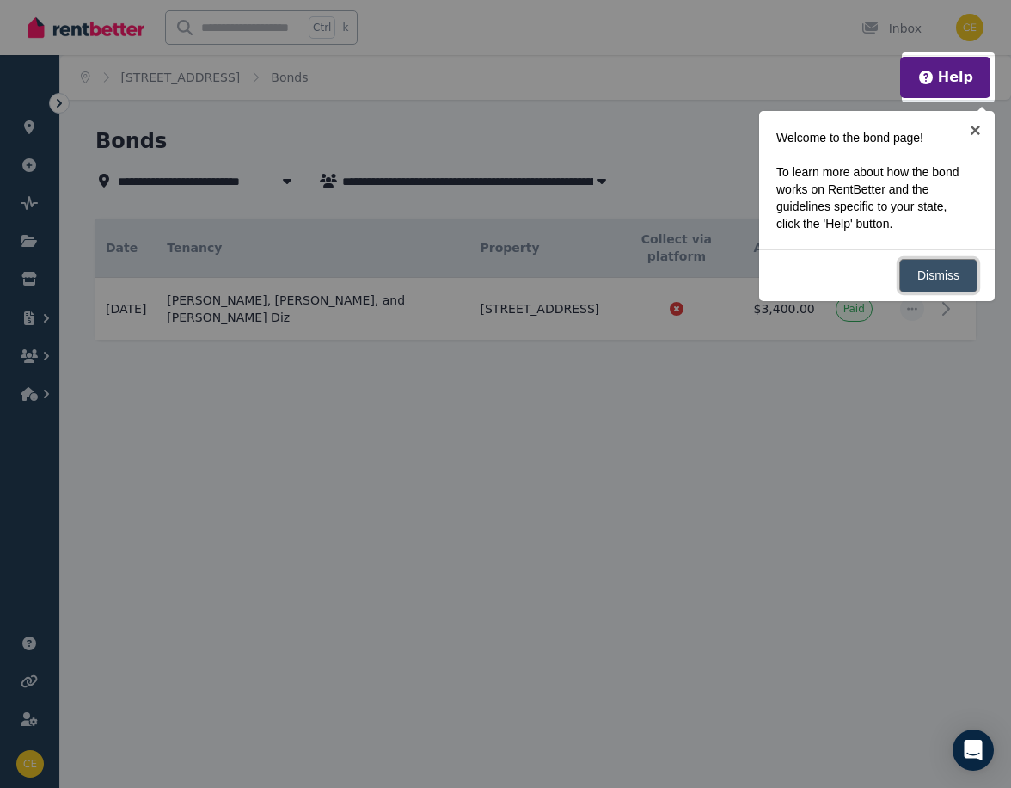
click at [931, 267] on link "Dismiss" at bounding box center [939, 276] width 78 height 34
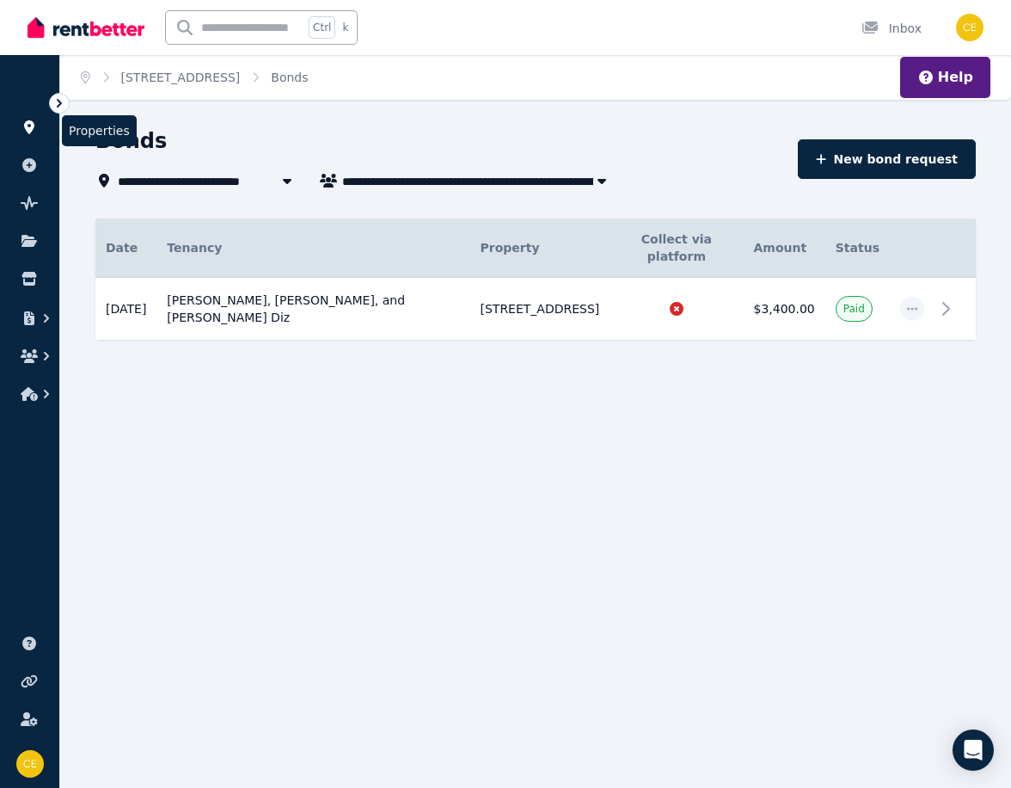
click at [30, 121] on icon at bounding box center [29, 127] width 10 height 14
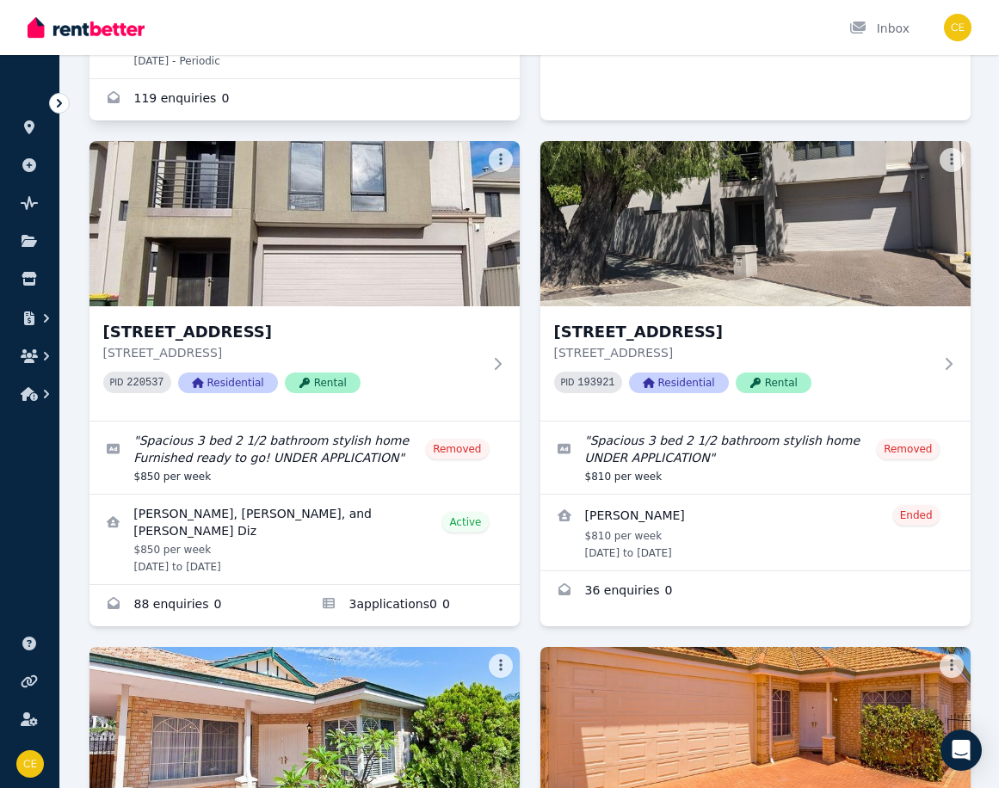
scroll to position [430, 0]
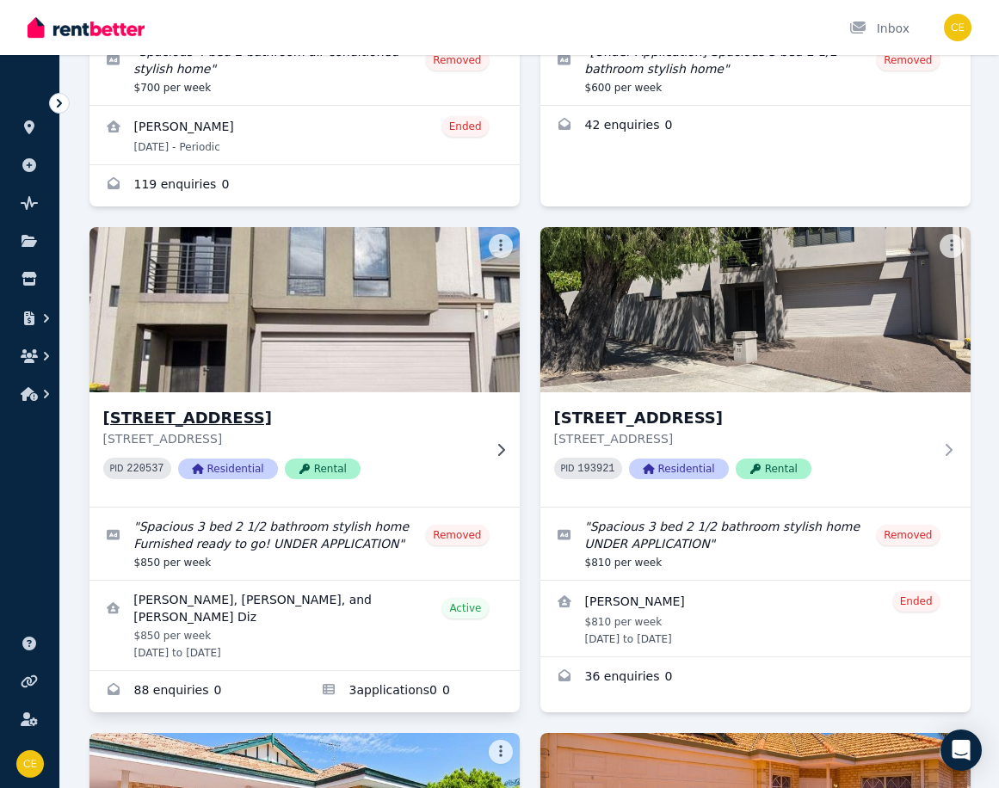
click at [501, 444] on icon at bounding box center [500, 450] width 17 height 14
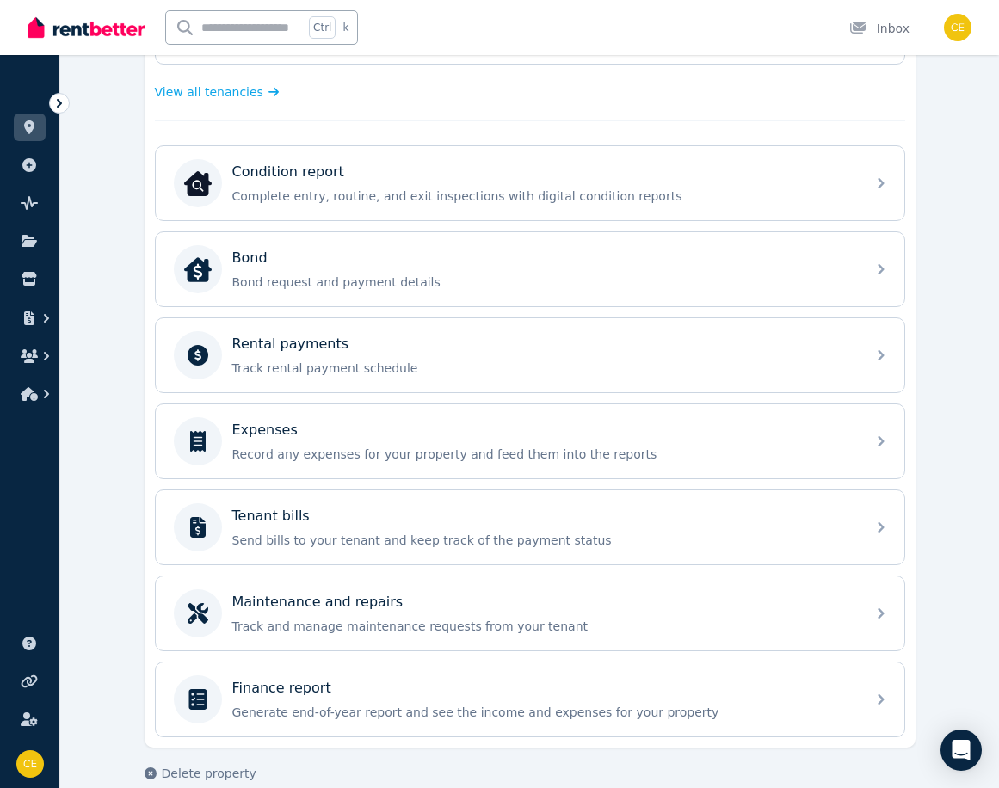
scroll to position [506, 0]
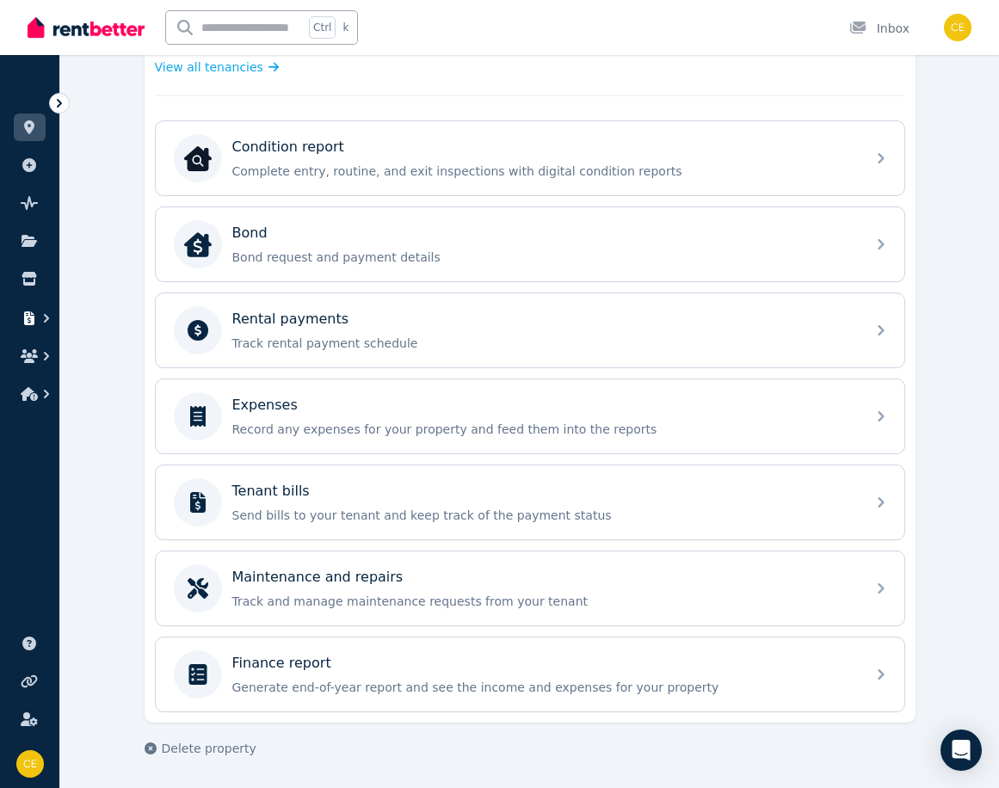
click at [32, 317] on icon "button" at bounding box center [29, 318] width 10 height 14
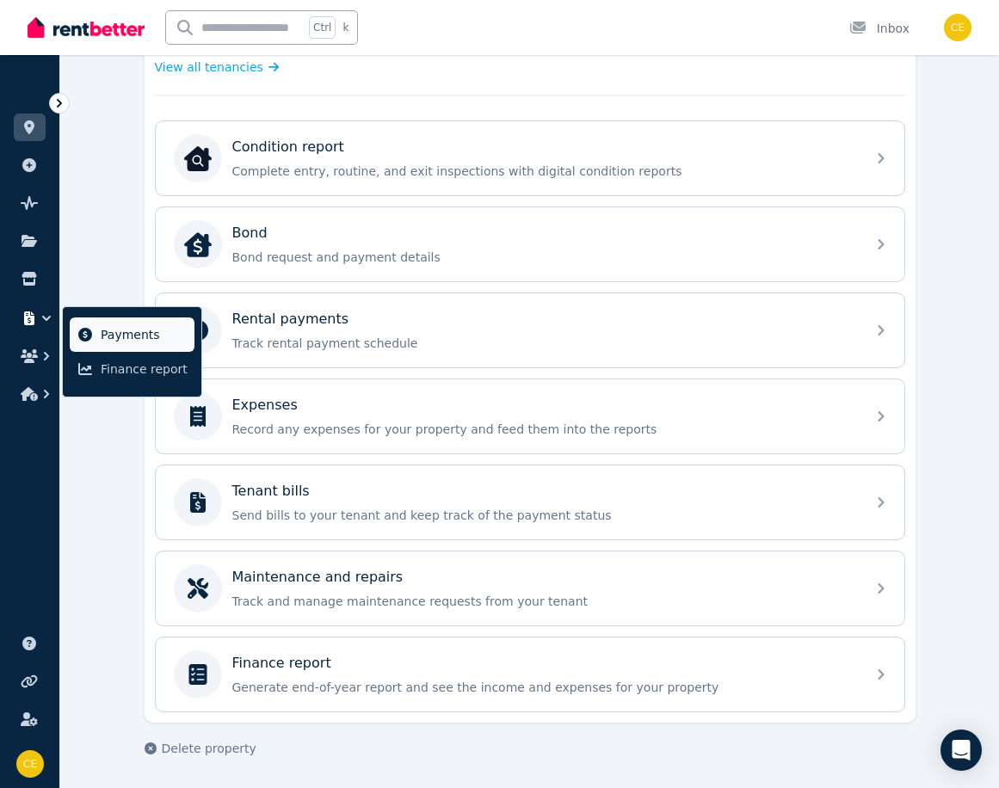
click at [129, 333] on span "Payments" at bounding box center [144, 334] width 87 height 21
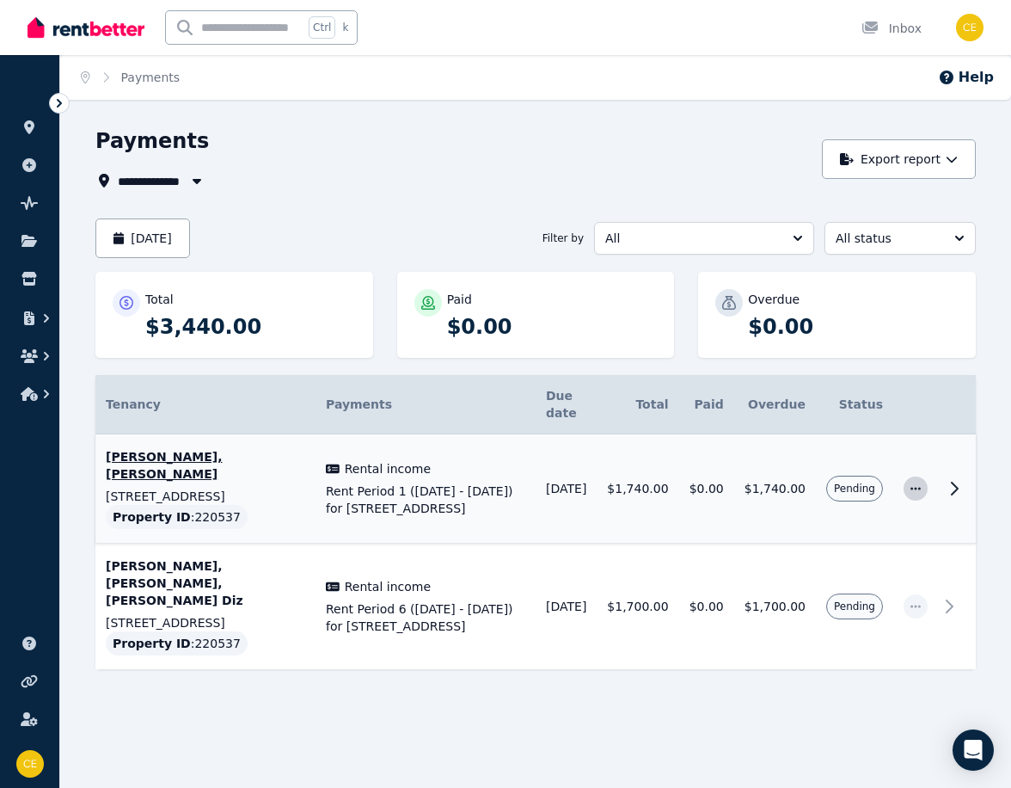
click at [911, 483] on icon "button" at bounding box center [916, 489] width 14 height 12
click at [827, 559] on span "Mark as paid" at bounding box center [859, 569] width 110 height 21
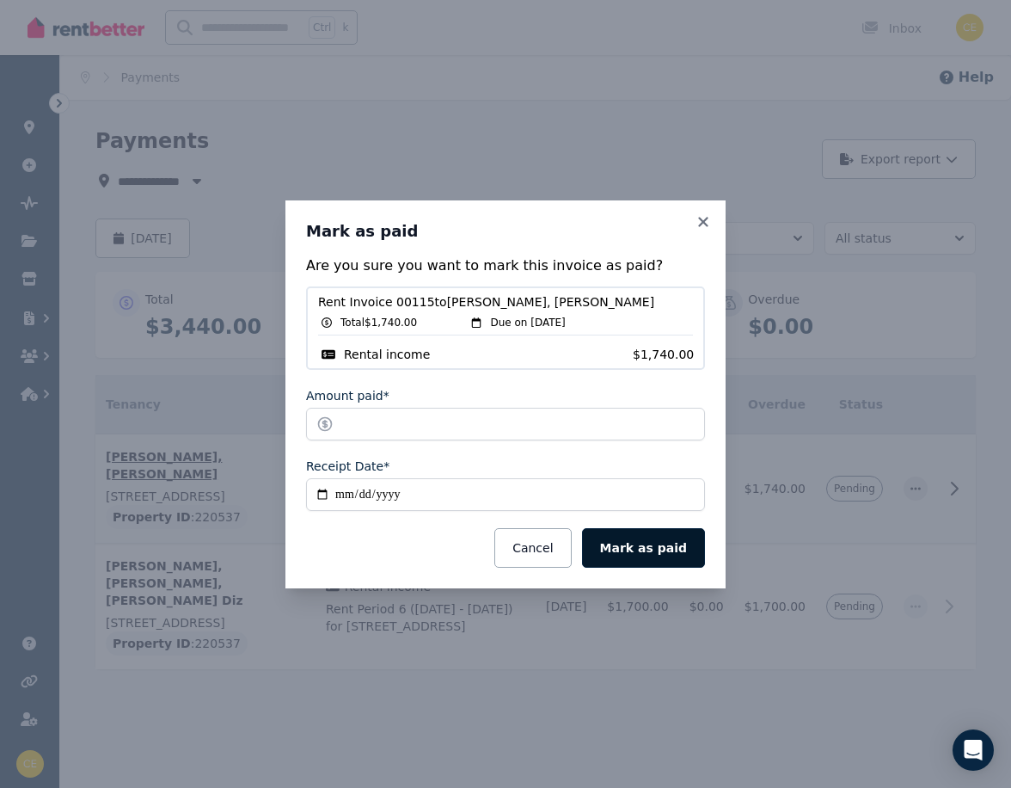
click at [676, 543] on button "Mark as paid" at bounding box center [643, 548] width 123 height 40
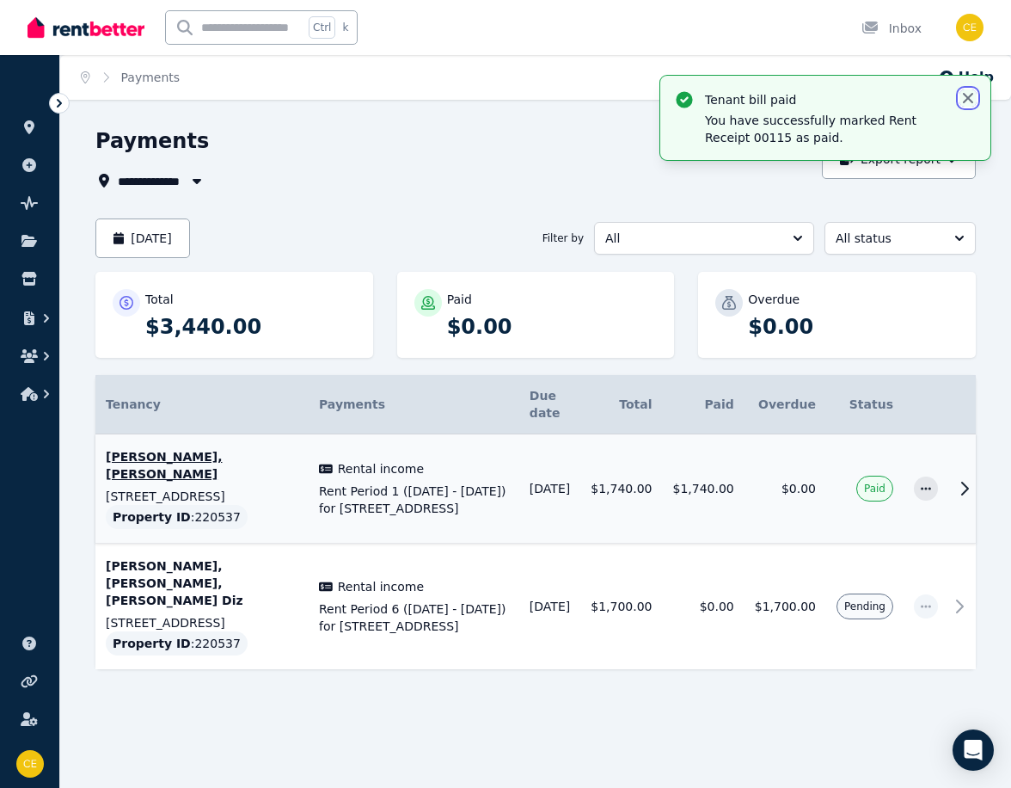
click at [967, 93] on icon "button" at bounding box center [968, 97] width 17 height 17
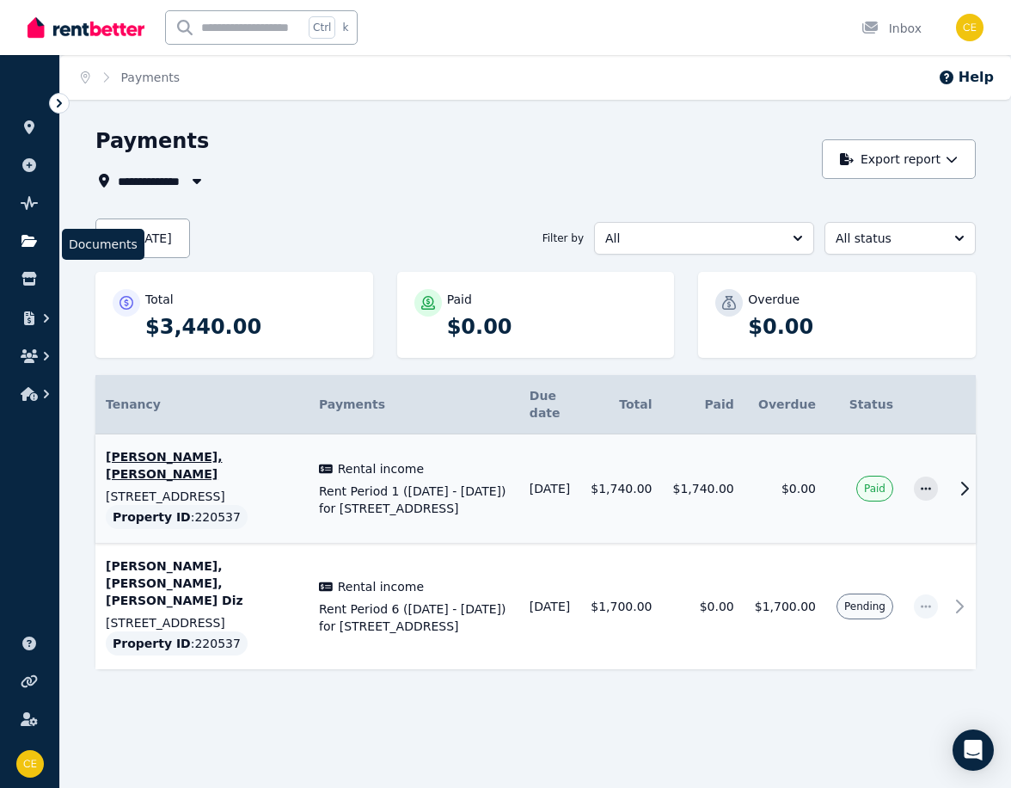
click at [35, 234] on icon at bounding box center [29, 241] width 17 height 14
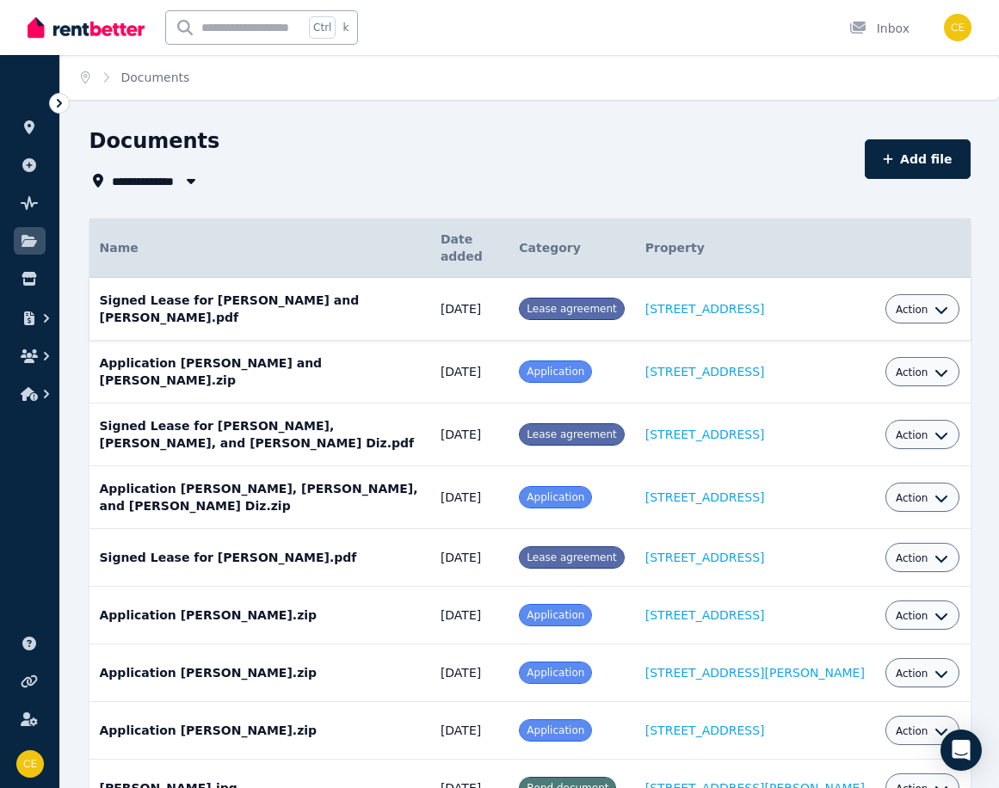
click at [908, 298] on div "Action" at bounding box center [921, 308] width 53 height 21
click at [924, 303] on span "Action" at bounding box center [911, 310] width 33 height 14
click at [760, 169] on div "**********" at bounding box center [471, 159] width 765 height 64
click at [34, 241] on icon at bounding box center [29, 241] width 15 height 12
click at [28, 314] on icon "button" at bounding box center [29, 318] width 10 height 14
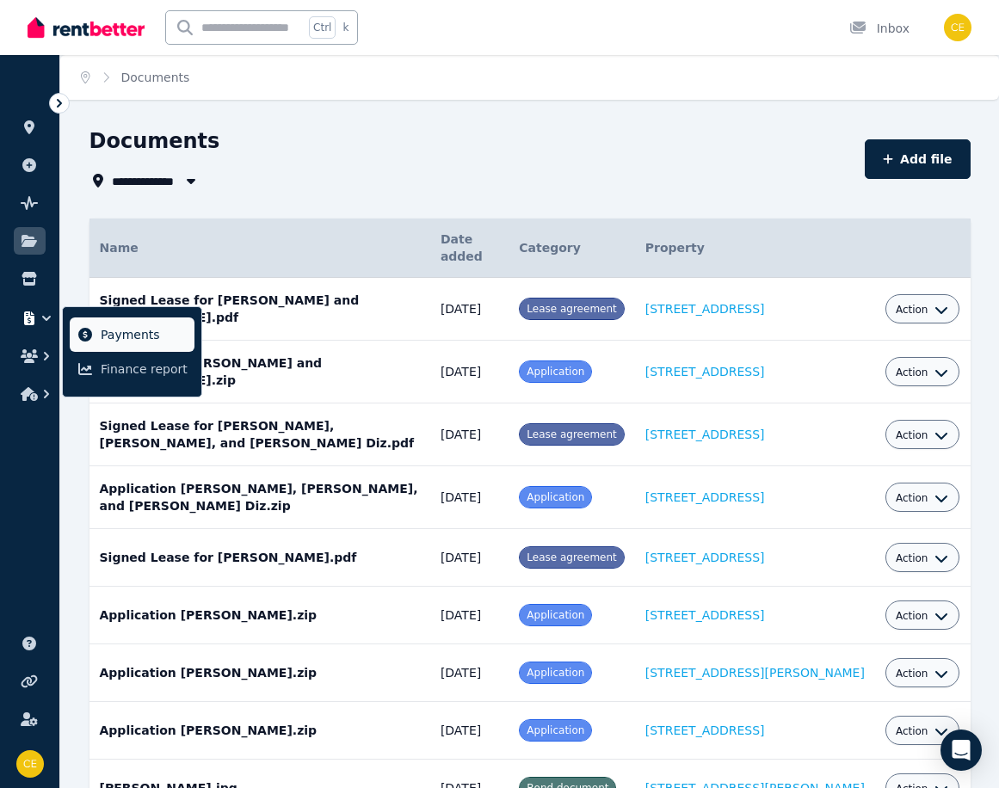
click at [113, 335] on span "Payments" at bounding box center [144, 334] width 87 height 21
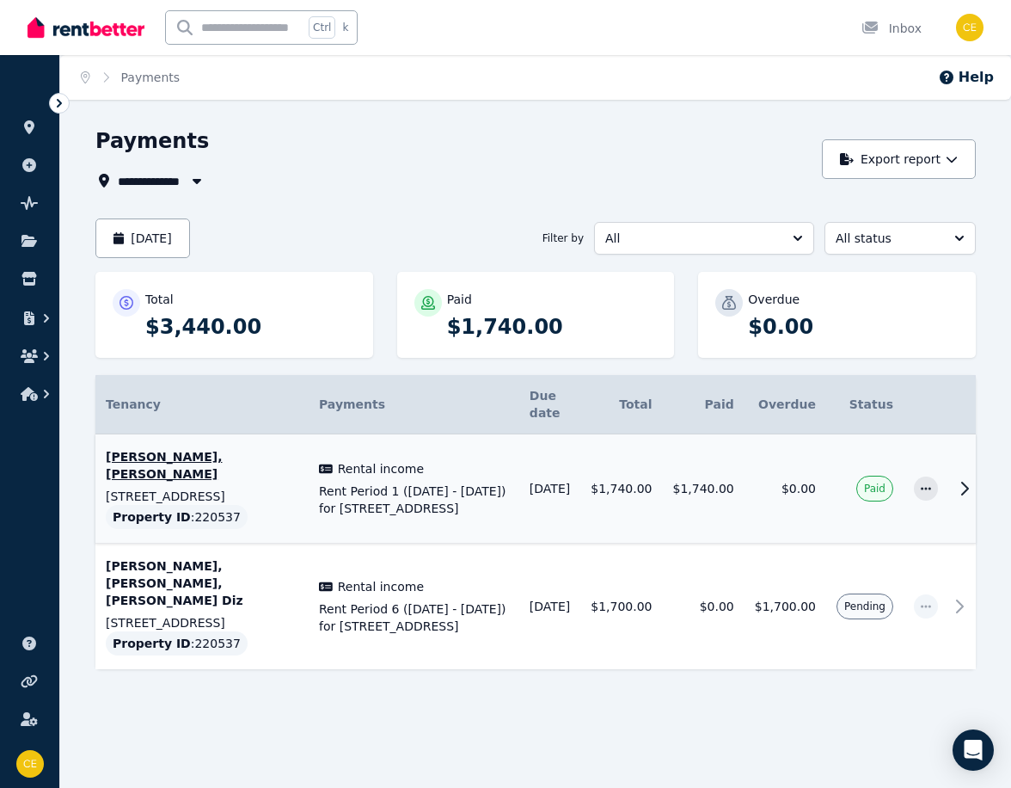
click at [964, 483] on icon at bounding box center [965, 489] width 6 height 12
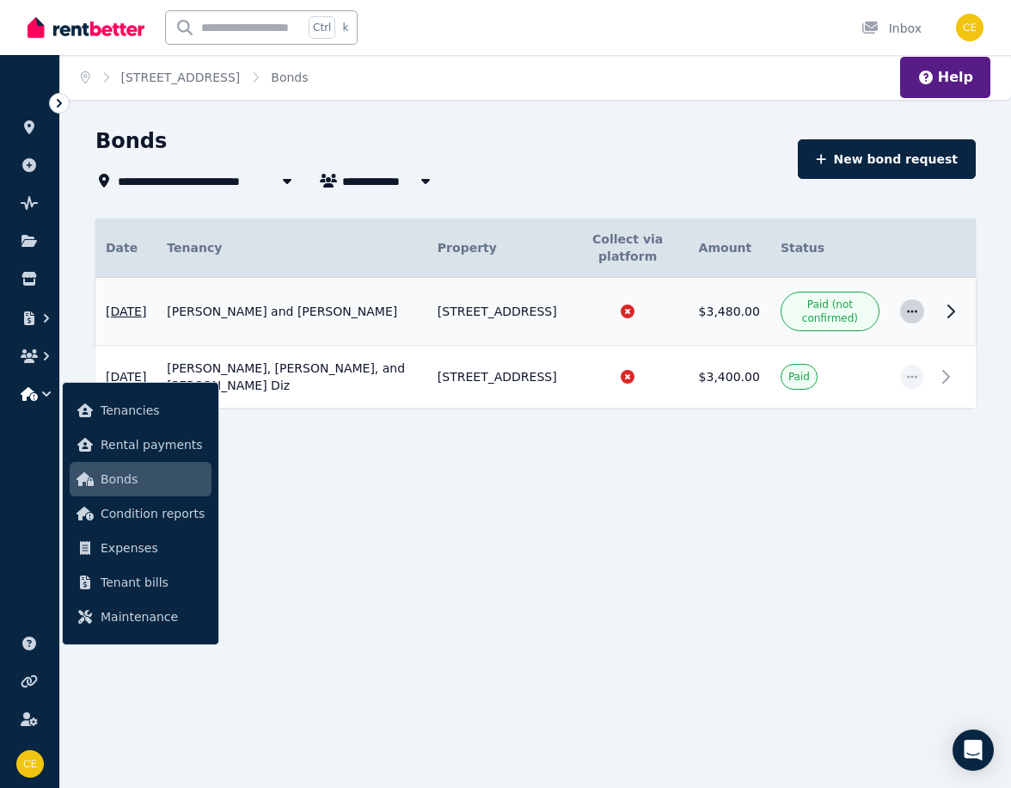
click at [913, 310] on icon "button" at bounding box center [913, 311] width 14 height 12
click at [835, 393] on span "Confirm paid" at bounding box center [856, 392] width 110 height 21
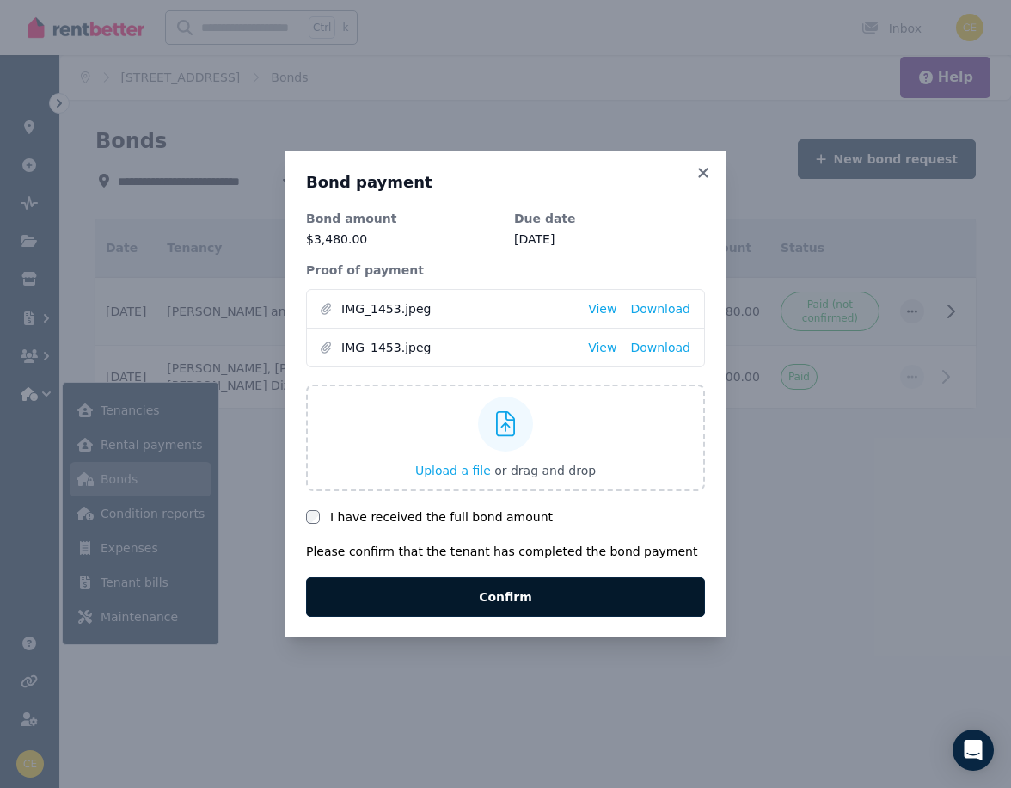
click at [463, 593] on button "Confirm" at bounding box center [505, 597] width 399 height 40
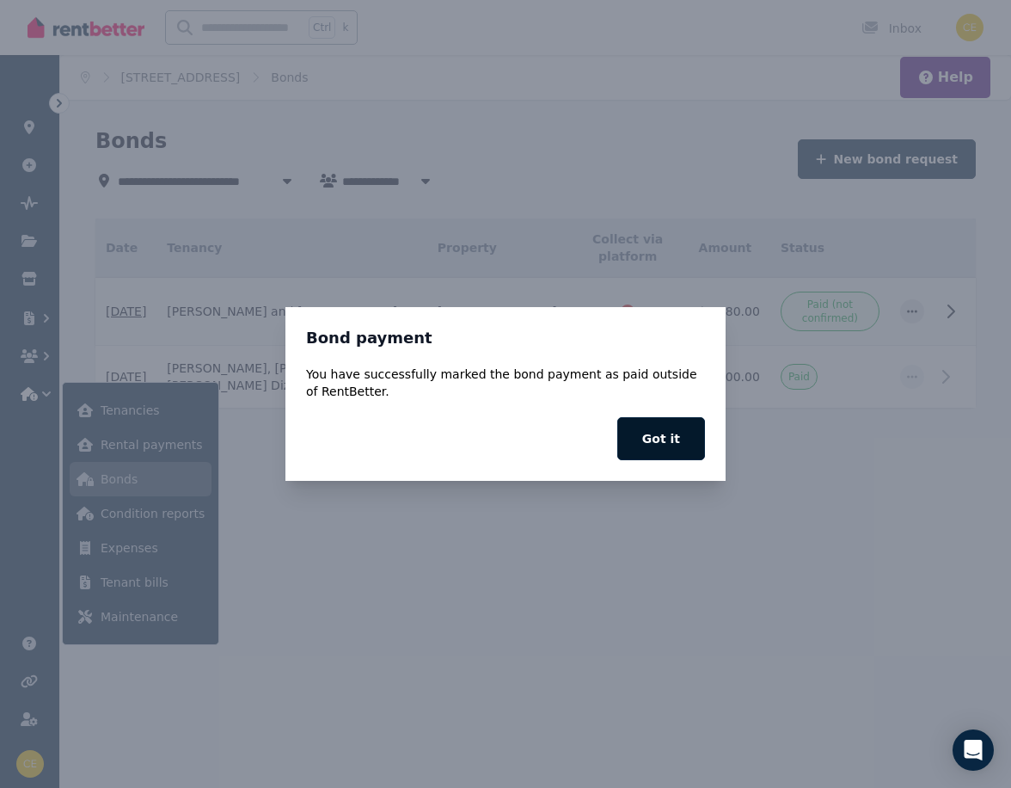
click at [661, 427] on button "Got it" at bounding box center [662, 438] width 88 height 43
